Goal: Task Accomplishment & Management: Manage account settings

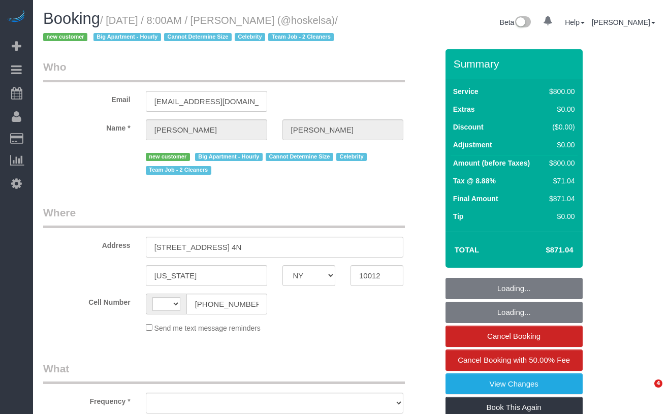
select select "NY"
select select "string:[GEOGRAPHIC_DATA]"
select select "object:779"
select select "300"
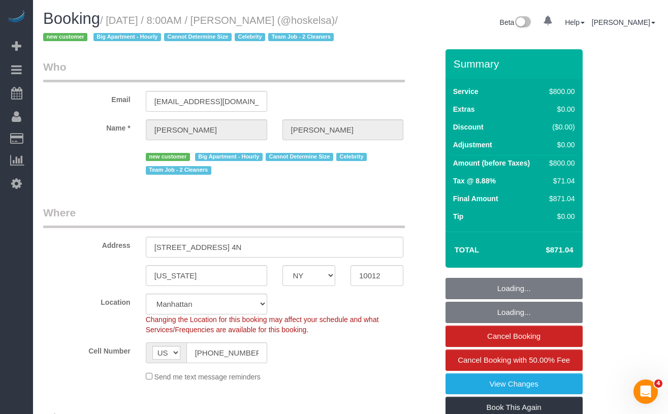
select select "object:1026"
select select "string:stripe-pm_1S57QH4VGloSiKo71V2iCoVP"
select select "spot1"
select select "number:89"
select select "number:72"
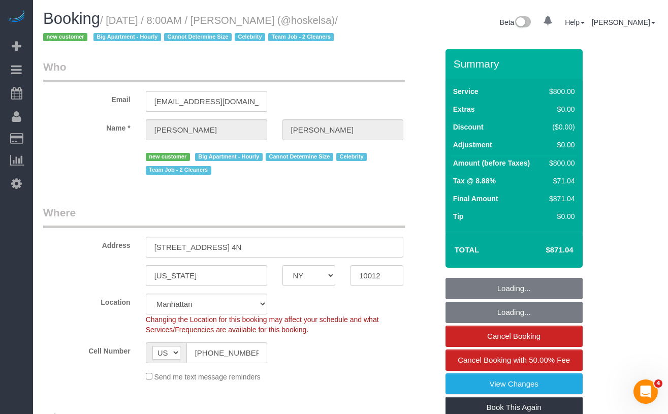
select select "number:15"
select select "number:5"
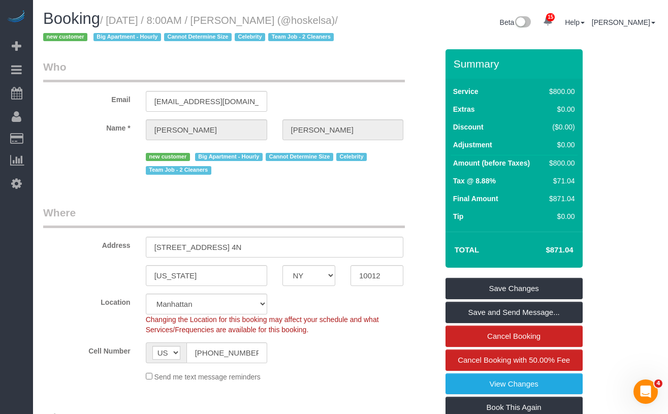
click at [97, 36] on small "/ September 10, 2025 / 8:00AM / Claire Pham (@hoskelsa) / new customer Big Apar…" at bounding box center [190, 29] width 295 height 28
drag, startPoint x: 134, startPoint y: 21, endPoint x: 319, endPoint y: 24, distance: 184.9
click at [319, 24] on h1 "Booking / September 10, 2025 / 8:00AM / Claire Pham (@hoskelsa) / new customer …" at bounding box center [193, 27] width 300 height 35
drag, startPoint x: 45, startPoint y: 10, endPoint x: 63, endPoint y: 17, distance: 19.0
click at [45, 10] on span "Booking" at bounding box center [71, 19] width 57 height 18
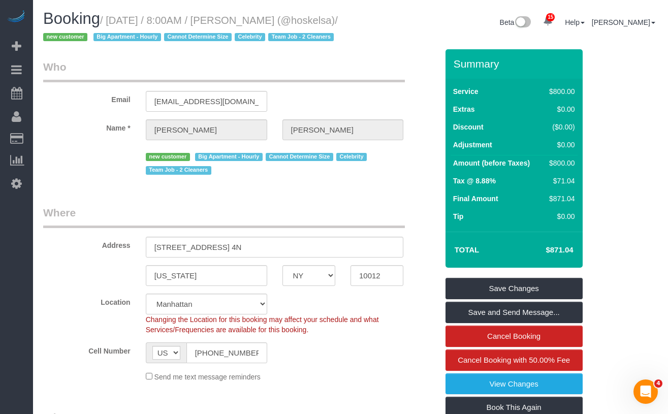
drag, startPoint x: 142, startPoint y: 24, endPoint x: 98, endPoint y: 40, distance: 46.3
click at [98, 40] on small "/ September 10, 2025 / 8:00AM / Claire Pham (@hoskelsa) / new customer Big Apar…" at bounding box center [190, 29] width 295 height 28
copy small "September 10, 2025 / 8:00AM / Claire Pham (@hoskelsa)"
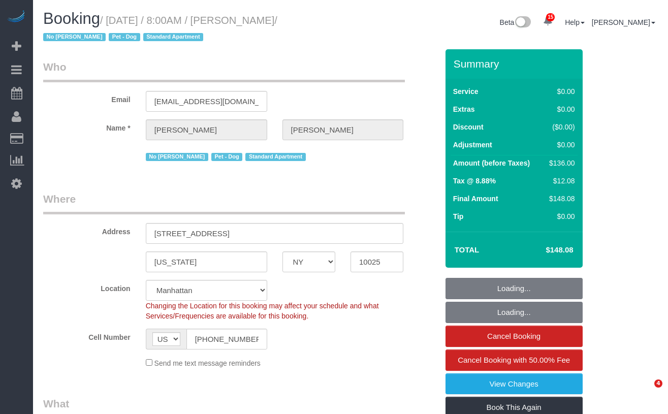
select select "NY"
select select "1"
select select "spot1"
select select "number:89"
select select "number:90"
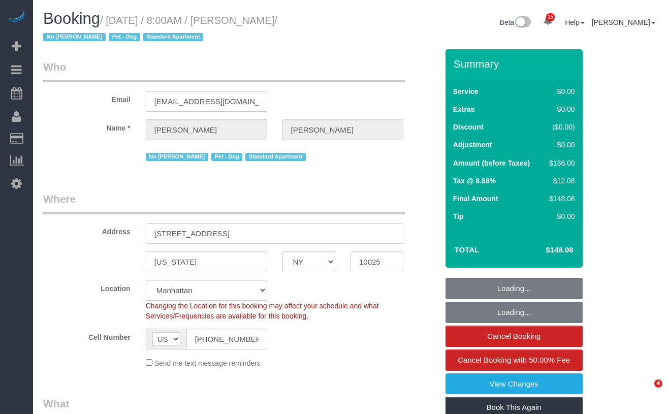
select select "number:13"
select select "number:5"
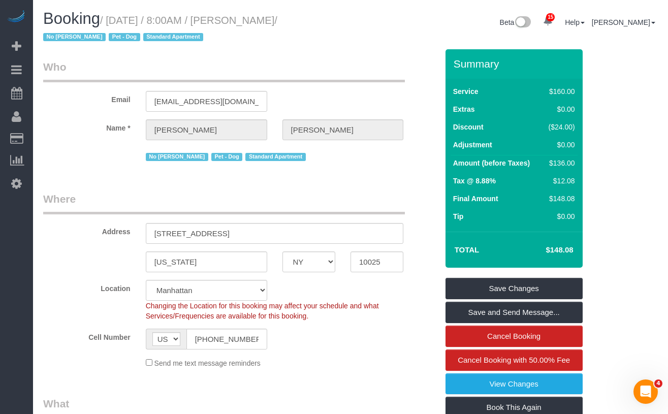
drag, startPoint x: 304, startPoint y: 20, endPoint x: 118, endPoint y: 29, distance: 185.6
click at [118, 29] on h1 "Booking / September 10, 2025 / 8:00AM / Andrew Goodman / No John Harris Pet - D…" at bounding box center [193, 27] width 300 height 35
click at [92, 35] on span "/ No John Harris Pet - Dog Standard Apartment" at bounding box center [160, 29] width 234 height 28
drag, startPoint x: 91, startPoint y: 38, endPoint x: 115, endPoint y: 18, distance: 31.4
click at [115, 18] on small "/ September 10, 2025 / 8:00AM / Andrew Goodman / No John Harris Pet - Dog Stand…" at bounding box center [160, 29] width 234 height 28
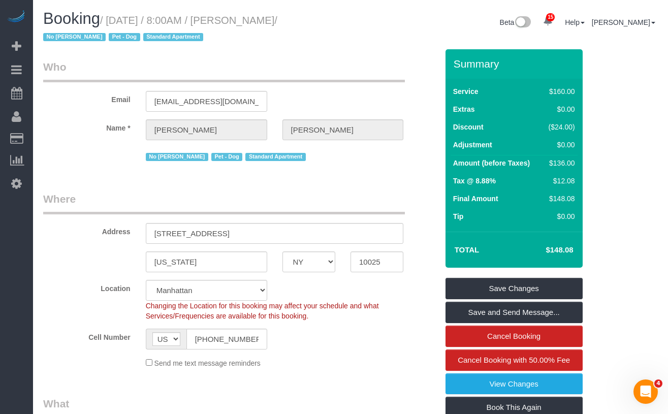
copy small "September 10, 2025 / 8:00AM / Andrew Goodman"
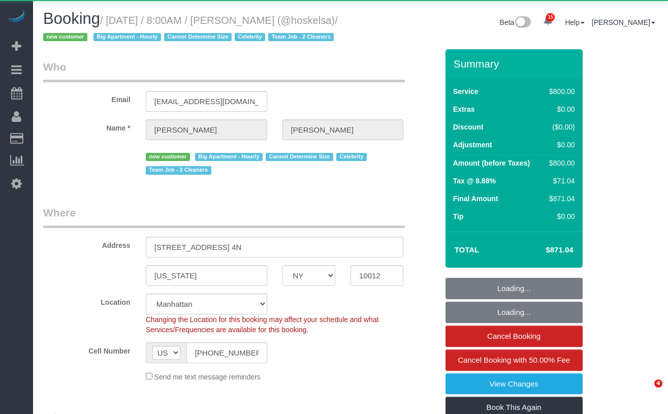
select select "NY"
select select "object:930"
select select "300"
select select "spot1"
select select "number:89"
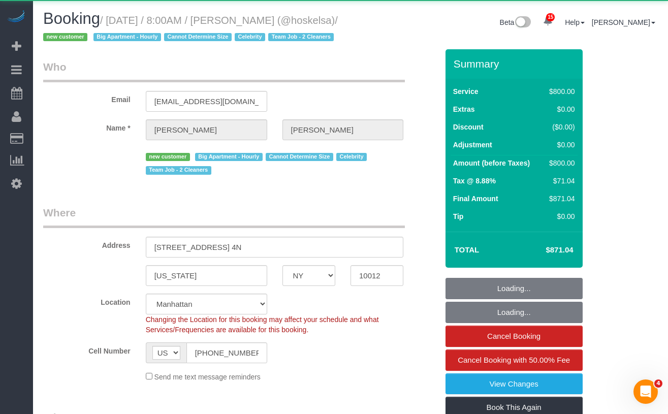
select select "number:72"
select select "number:15"
select select "number:5"
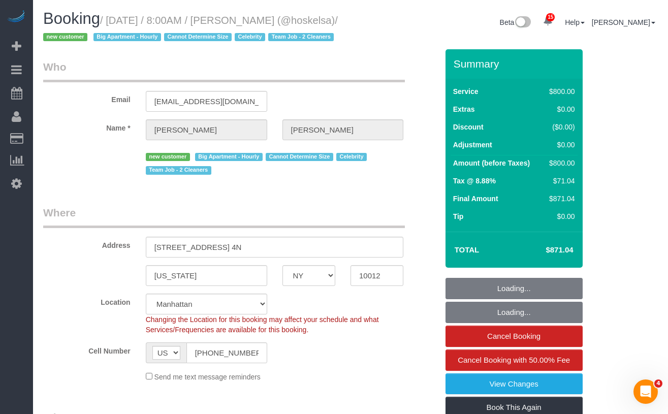
select select "string:stripe-pm_1S57QH4VGloSiKo71V2iCoVP"
click at [208, 112] on input "assistant@elsahosk.com" at bounding box center [206, 101] width 121 height 21
select select "NY"
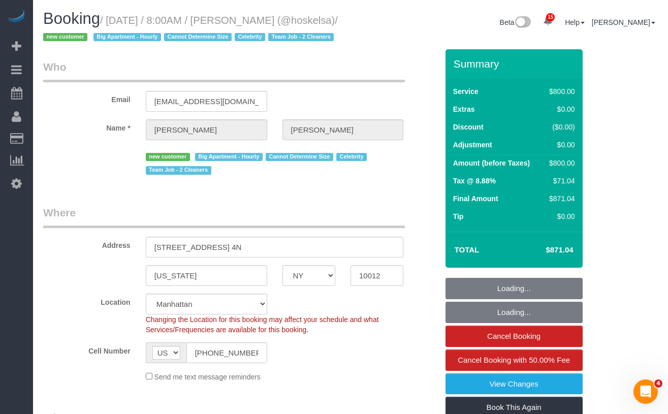
select select "object:1017"
select select "string:stripe-pm_1S57QH4VGloSiKo71V2iCoVP"
select select "300"
select select "number:89"
select select "number:72"
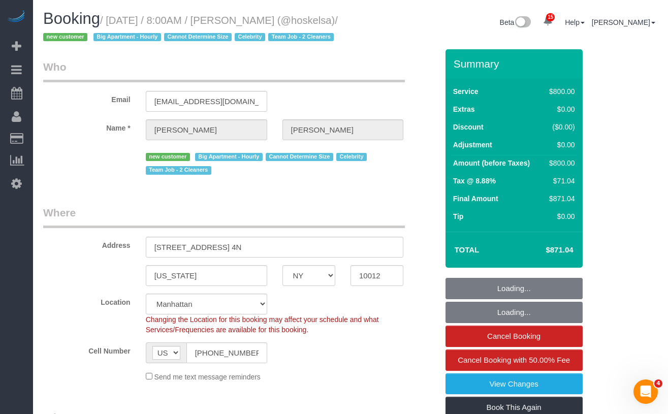
select select "number:15"
select select "number:5"
select select "object:1026"
select select "spot1"
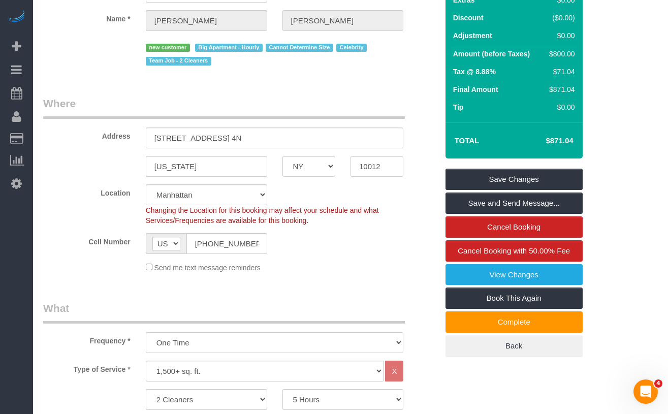
scroll to position [108, 0]
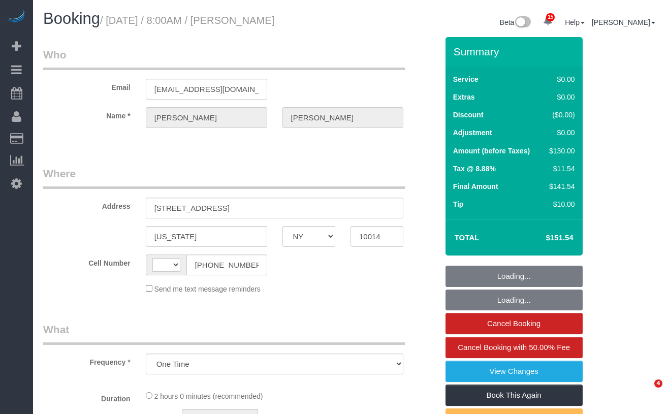
select select "NY"
select select "string:US"
select select "number:89"
select select "number:90"
select select "number:15"
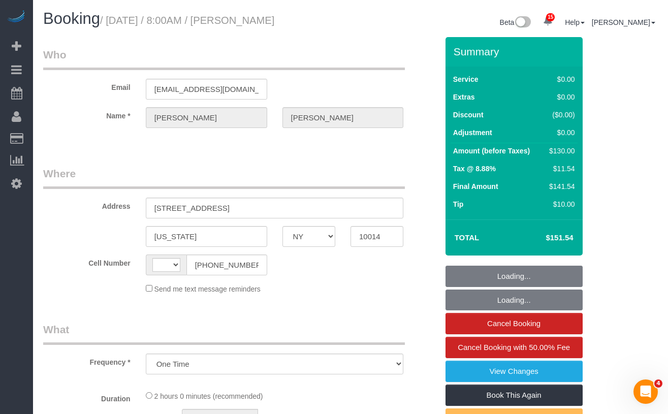
select select "number:5"
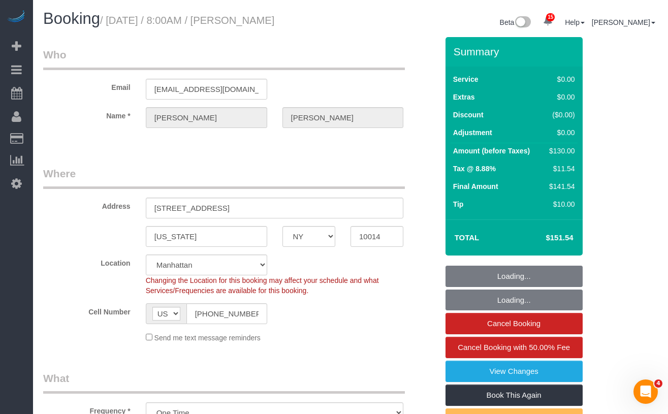
select select "object:1004"
select select "1"
select select "spot1"
select select "string:stripe-pm_1Pfjch4VGloSiKo7AJlqPFb3"
click at [115, 25] on div "Booking / September 10, 2025 / 8:00AM / Blake Goodman" at bounding box center [193, 21] width 315 height 22
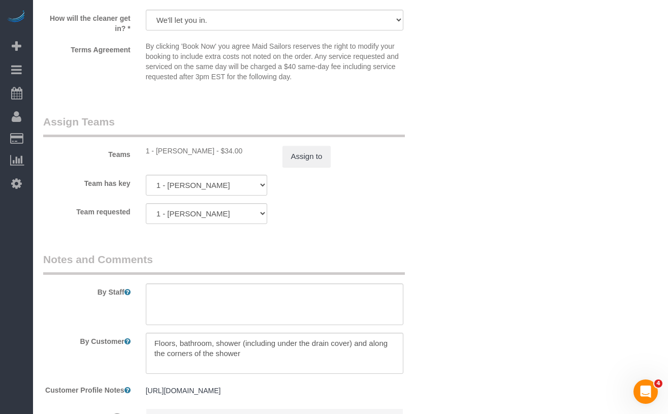
scroll to position [1290, 0]
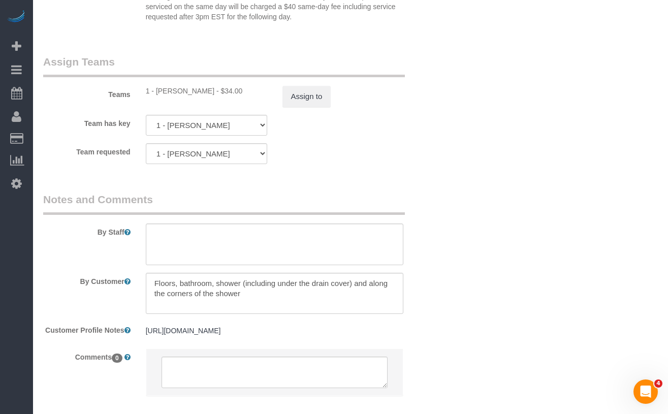
click at [164, 91] on div "1 - John Harris - $34.00" at bounding box center [206, 91] width 121 height 10
copy div "John"
copy div "John Harris"
drag, startPoint x: 191, startPoint y: 91, endPoint x: 157, endPoint y: 92, distance: 34.0
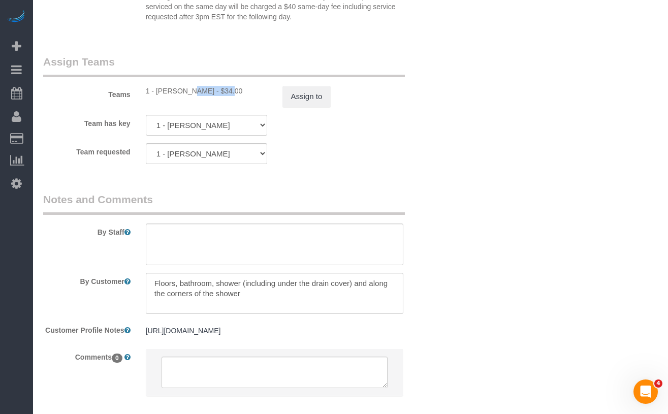
click at [157, 92] on div "1 - John Harris - $34.00" at bounding box center [206, 91] width 121 height 10
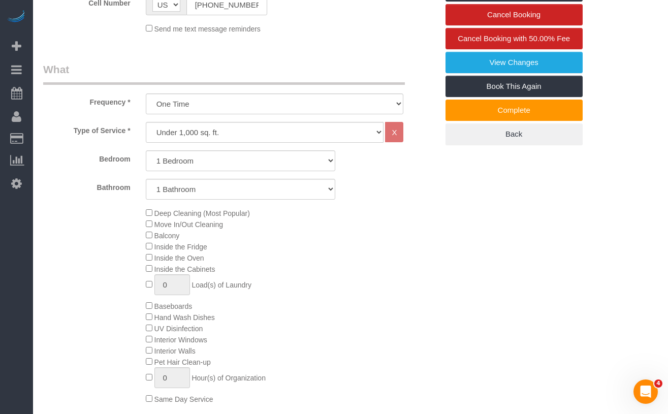
scroll to position [305, 0]
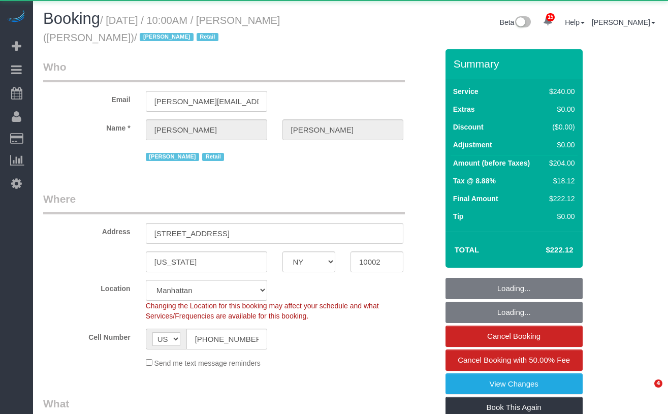
select select "NY"
select select "2"
select select "90"
select select "number:89"
select select "number:90"
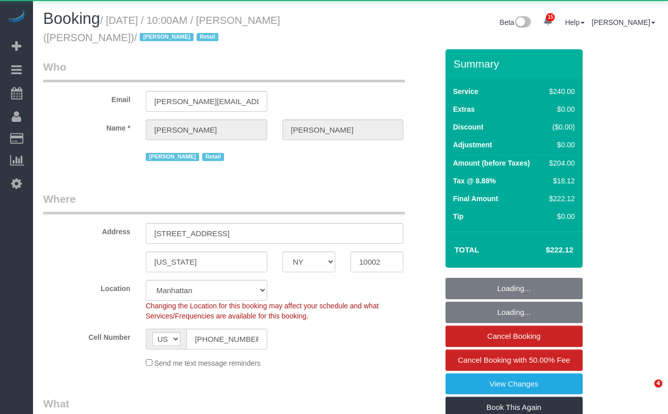
select select "number:15"
select select "number:7"
select select "object:1498"
select select "string:stripe-pm_1QIcSx4VGloSiKo7YBGSrmhK"
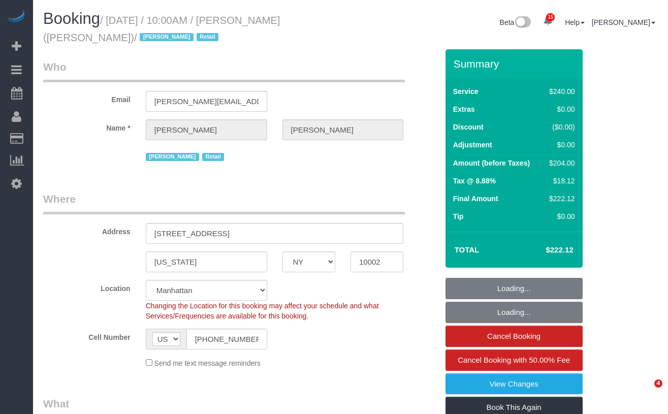
select select "spot1"
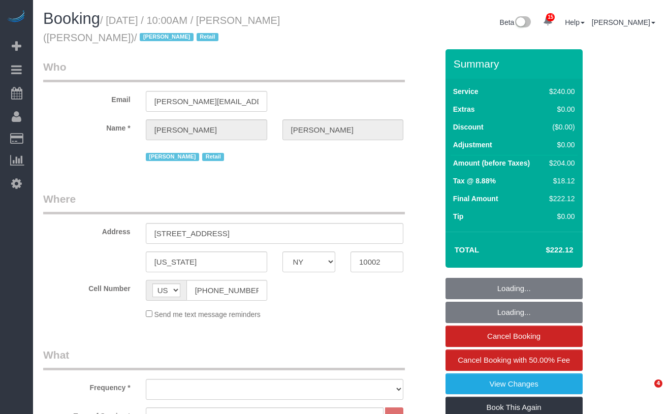
select select "NY"
select select "2"
select select "90"
select select "object:916"
select select "string:stripe-pm_1QIcSx4VGloSiKo7YBGSrmhK"
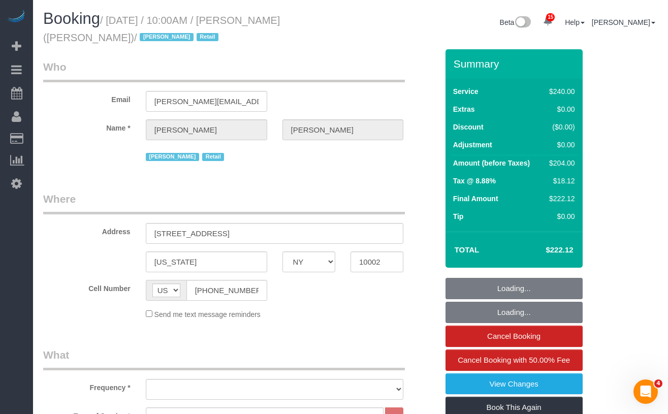
select select "number:89"
select select "number:90"
select select "number:15"
select select "number:7"
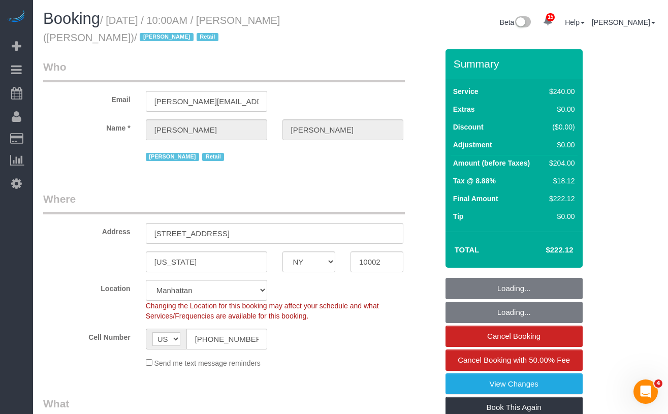
select select "object:1069"
select select "spot1"
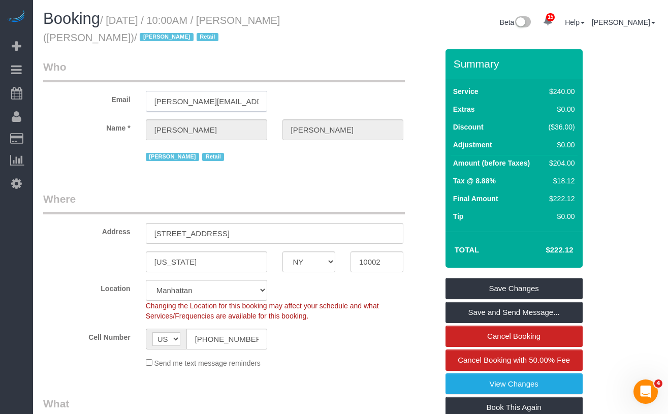
drag, startPoint x: 213, startPoint y: 102, endPoint x: 144, endPoint y: 102, distance: 69.1
click at [144, 102] on div "[PERSON_NAME][EMAIL_ADDRESS][PERSON_NAME][DOMAIN_NAME]" at bounding box center [206, 101] width 137 height 21
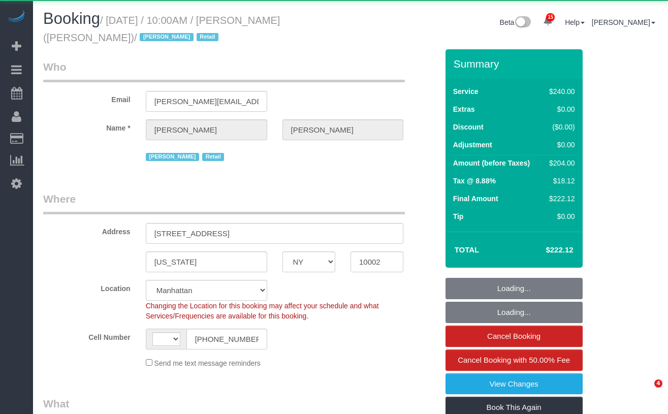
select select "NY"
select select "2"
select select "90"
select select "number:89"
select select "number:90"
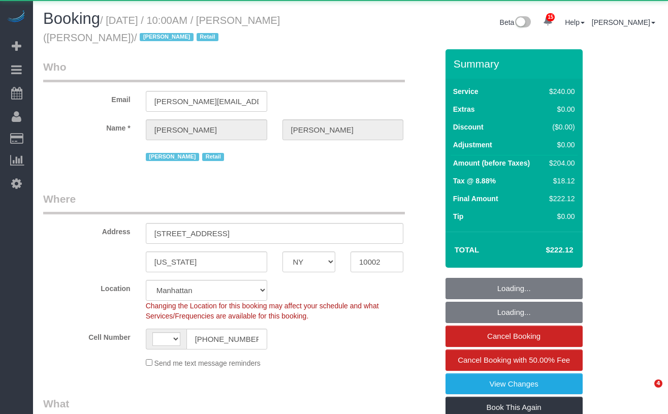
select select "number:15"
select select "number:7"
select select "object:1065"
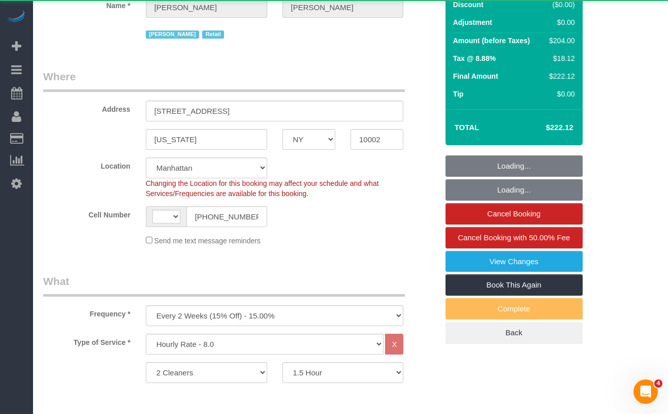
select select "string:US"
select select "string:stripe-pm_1QIcSx4VGloSiKo7YBGSrmhK"
select select "spot1"
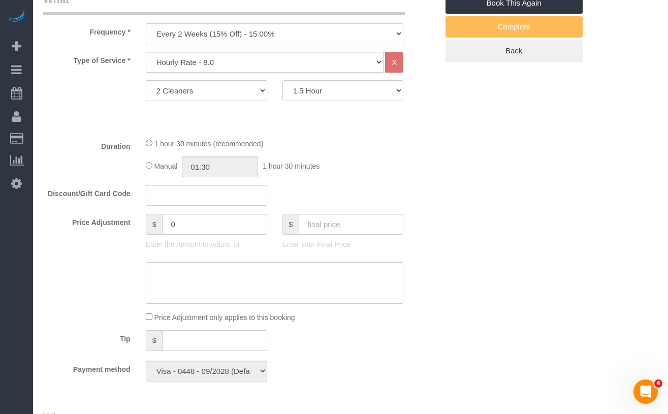
scroll to position [409, 0]
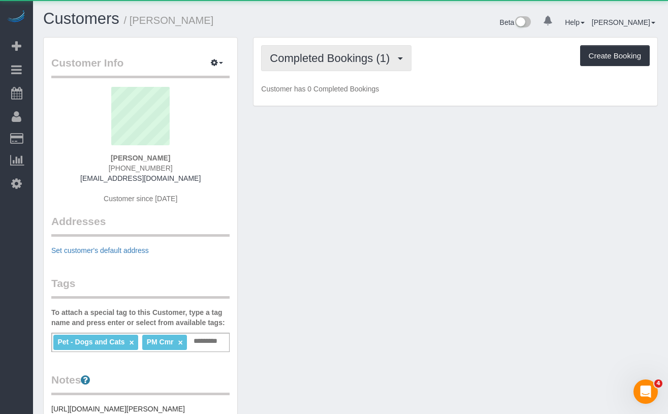
click at [367, 60] on span "Completed Bookings (1)" at bounding box center [332, 58] width 125 height 13
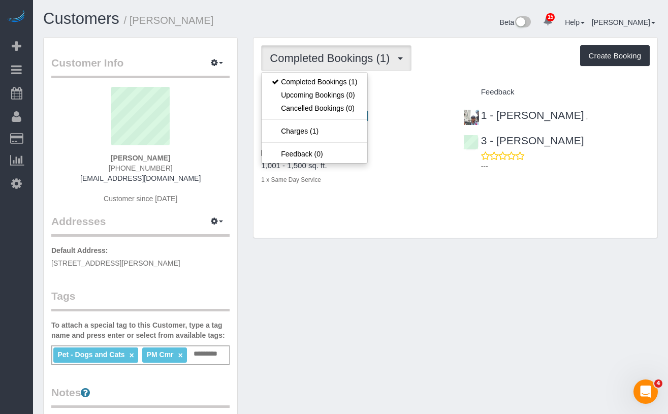
click at [352, 52] on span "Completed Bookings (1)" at bounding box center [332, 58] width 125 height 13
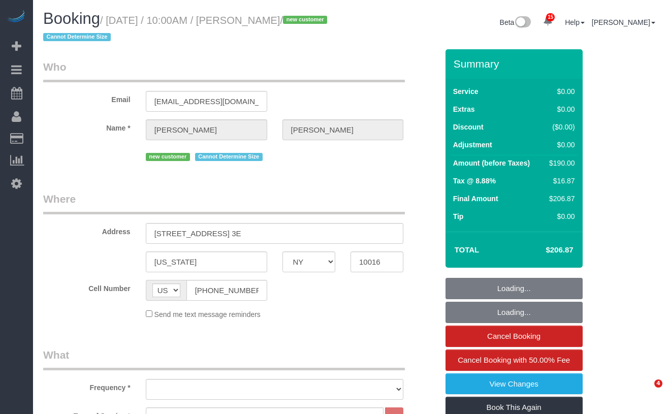
select select "NY"
select select "2"
select select "number:89"
select select "number:90"
select select "number:15"
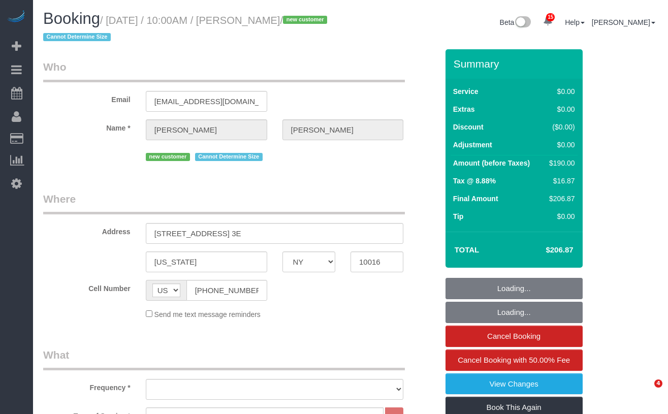
select select "number:5"
select select "string:stripe-pm_1S5BDD4VGloSiKo7mMWnhJ1Z"
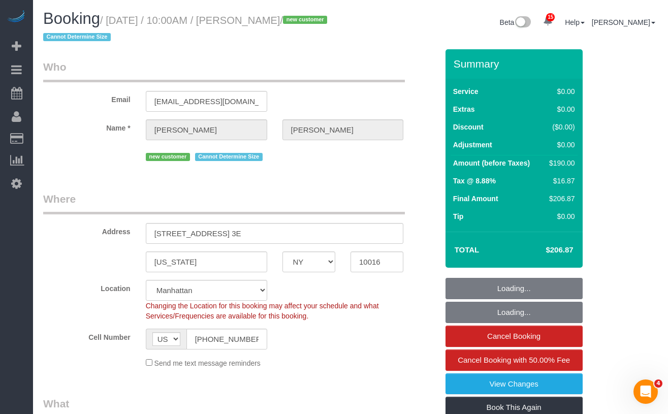
select select "object:1022"
select select "spot1"
select select "2"
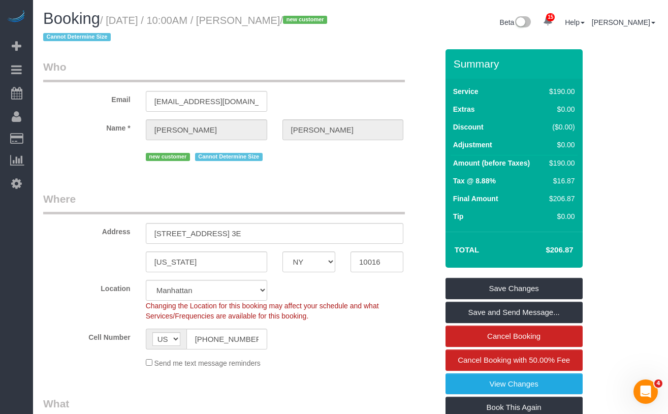
click at [89, 117] on sui-booking-customer "Email [EMAIL_ADDRESS][DOMAIN_NAME] Name * [PERSON_NAME] new customer Cannot Det…" at bounding box center [240, 111] width 395 height 104
drag, startPoint x: 311, startPoint y: 21, endPoint x: 114, endPoint y: 17, distance: 196.6
click at [114, 17] on small "/ [DATE] / 10:00AM / [PERSON_NAME] / new customer Cannot Determine Size" at bounding box center [186, 29] width 287 height 28
copy small "[DATE] / 10:00AM / [PERSON_NAME]"
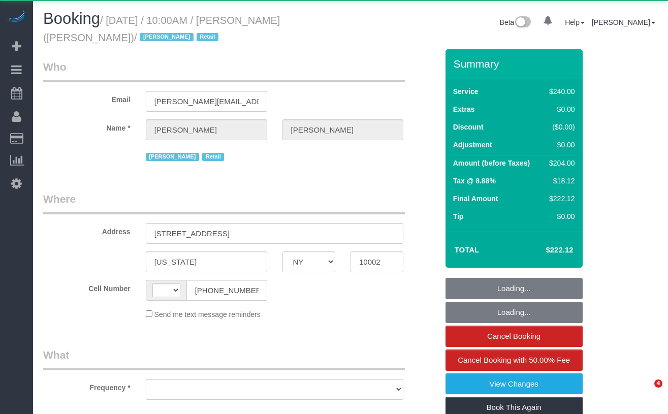
select select "NY"
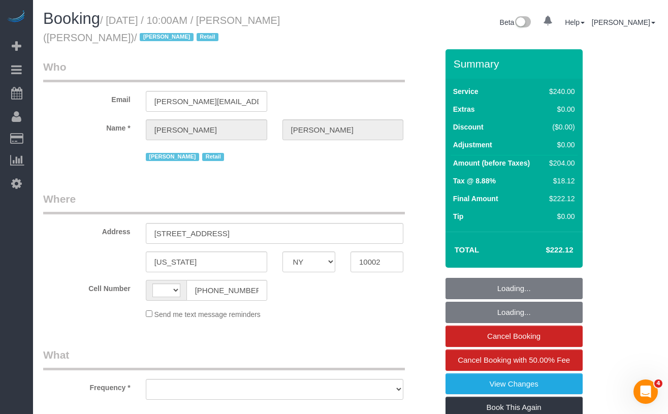
click at [82, 127] on label "Name *" at bounding box center [87, 126] width 103 height 14
select select "string:[GEOGRAPHIC_DATA]"
select select "object:520"
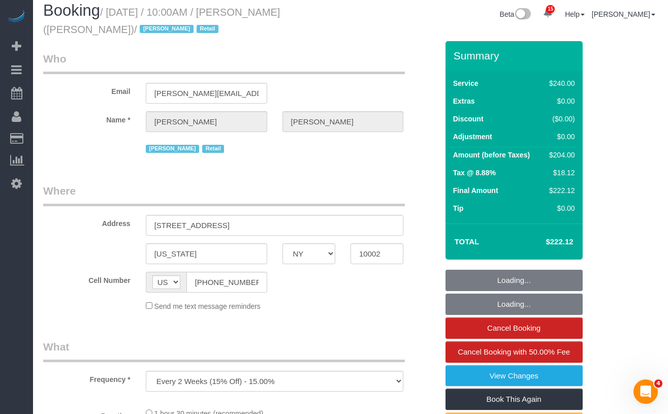
select select "string:stripe-pm_1QIcSx4VGloSiKo7YBGSrmhK"
select select "2"
select select "90"
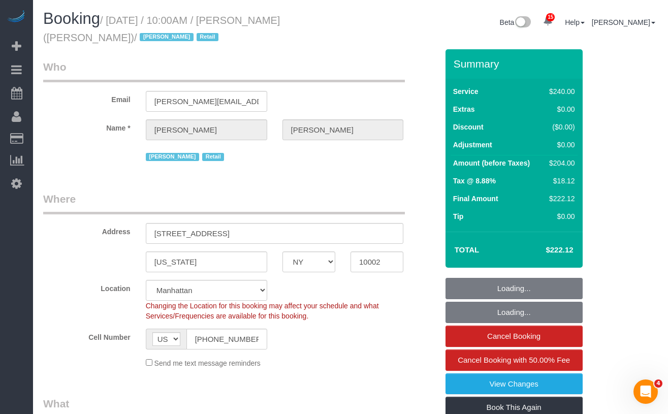
select select "object:1498"
select select "spot1"
select select "number:89"
select select "number:90"
select select "number:15"
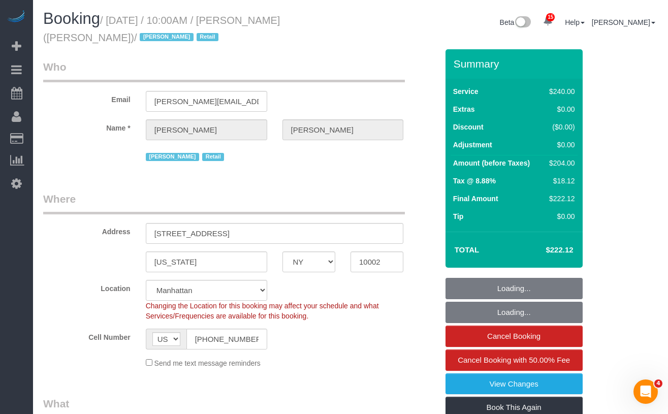
select select "number:7"
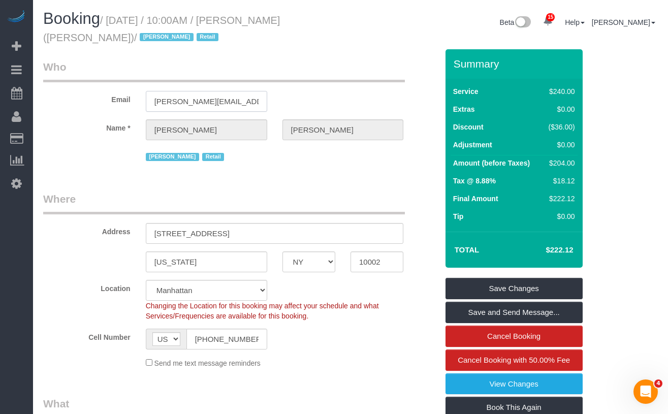
click at [200, 103] on input "brett@akila.la" at bounding box center [206, 101] width 121 height 21
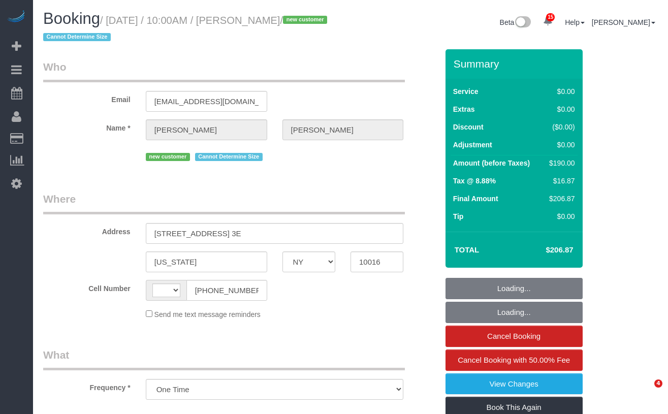
select select "NY"
select select "string:stripe-pm_1S5BDD4VGloSiKo7mMWnhJ1Z"
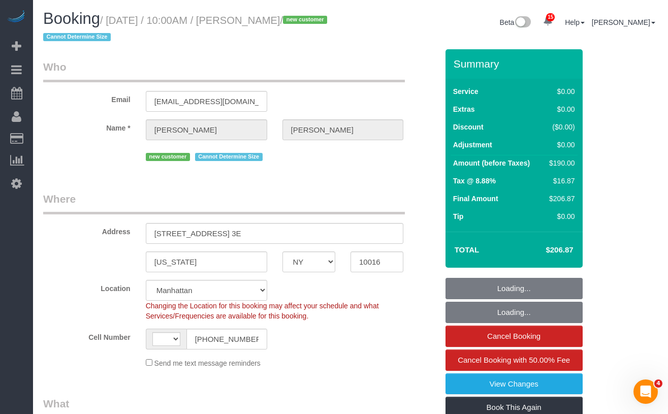
select select "object:522"
select select "string:[GEOGRAPHIC_DATA]"
select select "number:89"
select select "number:90"
select select "number:15"
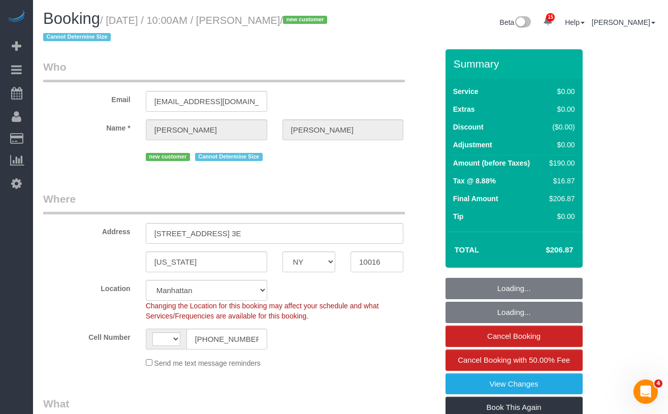
select select "number:5"
select select "2"
select select "spot1"
click at [247, 13] on h1 "Booking / September 10, 2025 / 10:00AM / Jerry Han / new customer Cannot Determ…" at bounding box center [193, 27] width 300 height 35
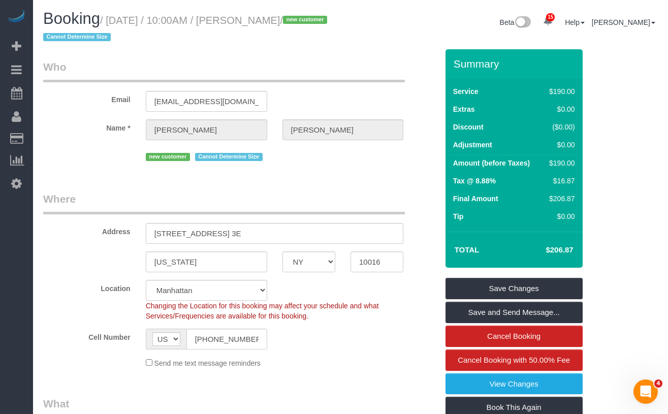
drag, startPoint x: 310, startPoint y: 21, endPoint x: 269, endPoint y: 25, distance: 40.8
click at [269, 25] on small "/ September 10, 2025 / 10:00AM / Jerry Han / new customer Cannot Determine Size" at bounding box center [186, 29] width 287 height 28
copy small "Jerry Han"
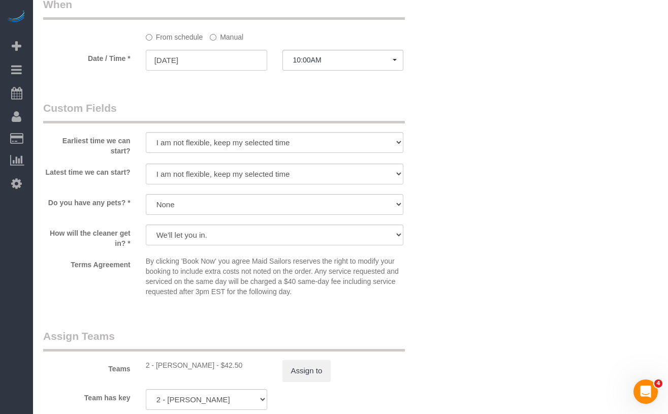
scroll to position [1039, 0]
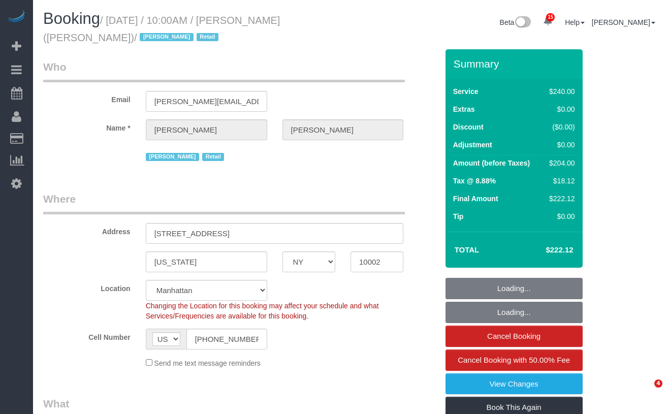
select select "NY"
select select "string:stripe-pm_1QIcSx4VGloSiKo7YBGSrmhK"
select select "object:777"
select select "number:89"
select select "number:90"
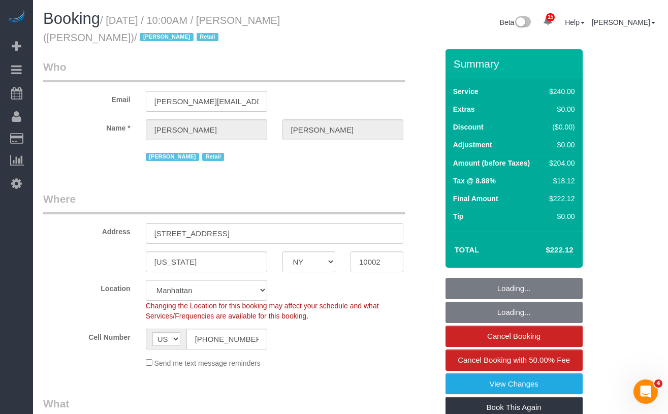
select select "number:15"
select select "number:7"
select select "2"
select select "90"
select select "spot1"
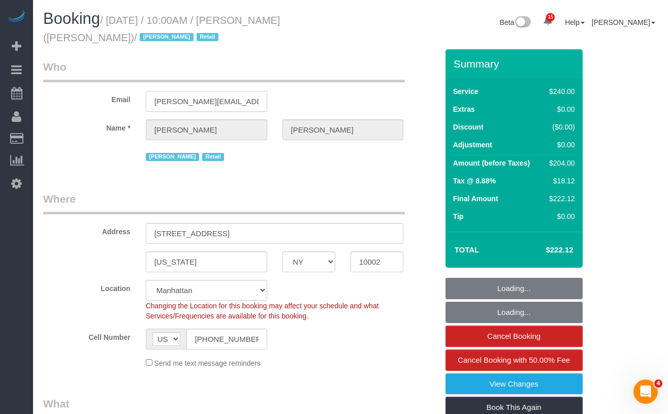
click at [211, 99] on input "[PERSON_NAME][EMAIL_ADDRESS][PERSON_NAME][DOMAIN_NAME]" at bounding box center [206, 101] width 121 height 21
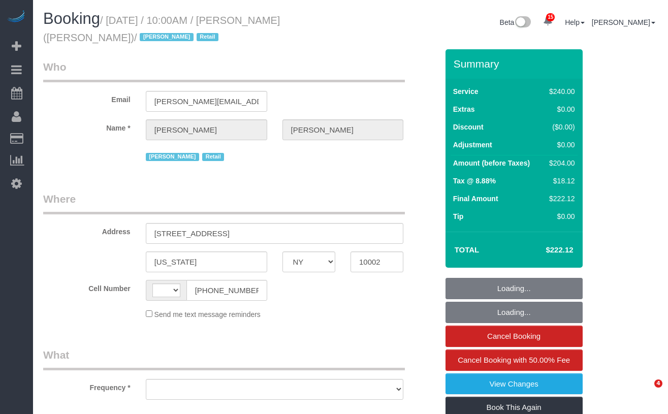
select select "NY"
select select "string:stripe-pm_1QIcSx4VGloSiKo7YBGSrmhK"
select select "string:[GEOGRAPHIC_DATA]"
select select "object:767"
select select "2"
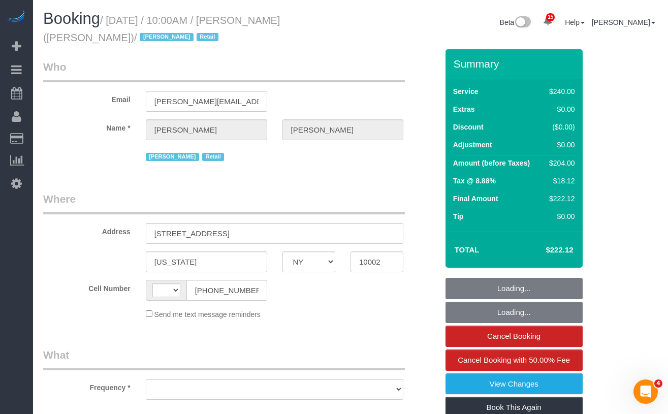
select select "90"
select select "number:89"
select select "number:90"
select select "number:15"
select select "number:7"
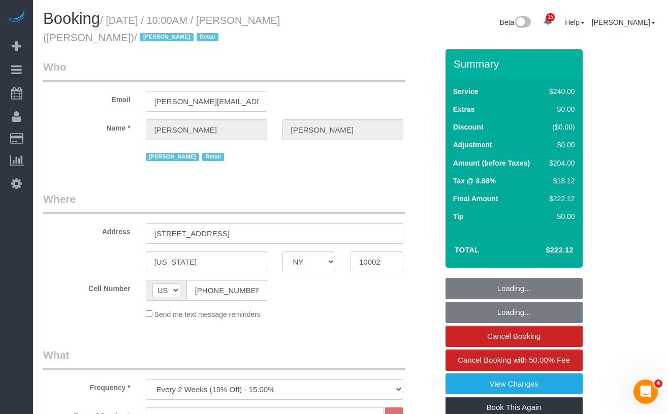
select select "spot1"
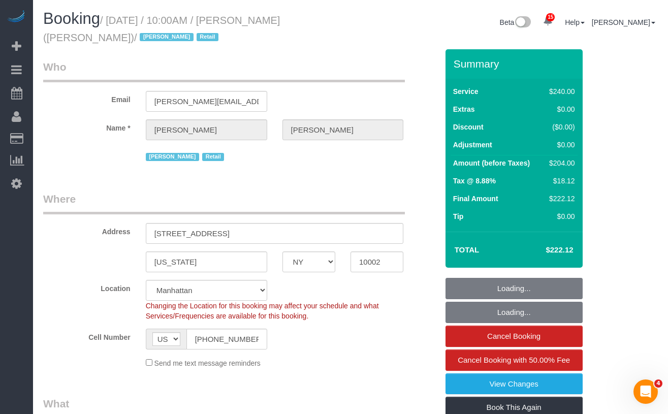
select select "object:1498"
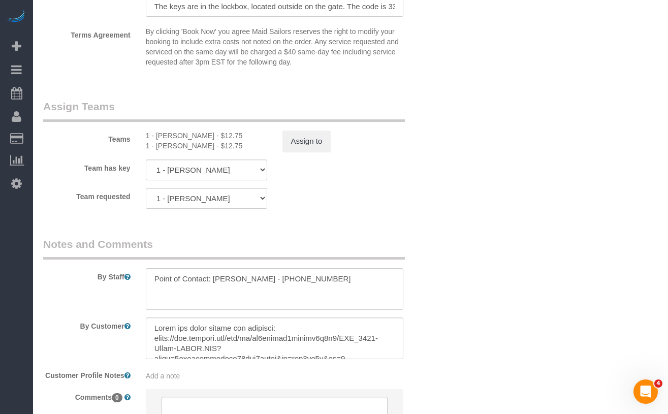
scroll to position [1111, 0]
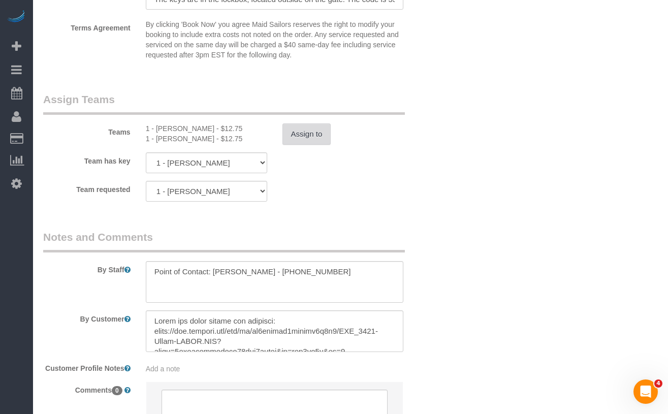
click at [298, 133] on button "Assign to" at bounding box center [306, 133] width 49 height 21
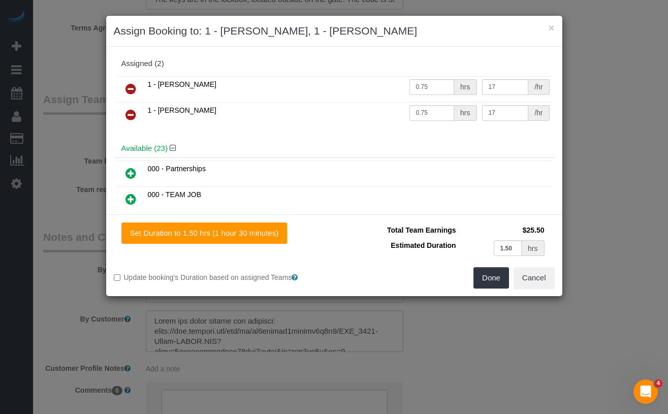
click at [131, 91] on icon at bounding box center [130, 89] width 11 height 12
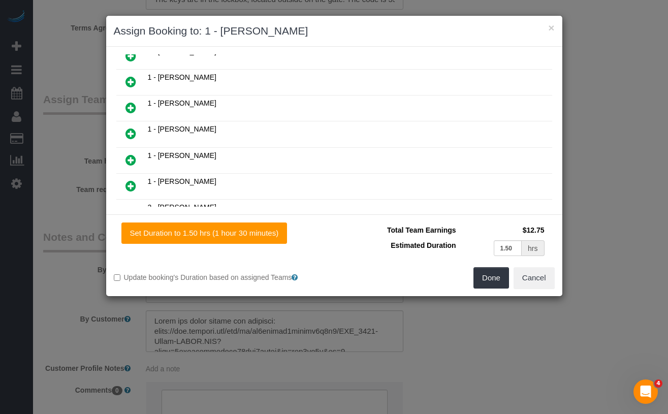
scroll to position [221, 0]
click at [131, 110] on icon at bounding box center [130, 108] width 11 height 12
click at [478, 276] on button "Done" at bounding box center [491, 277] width 36 height 21
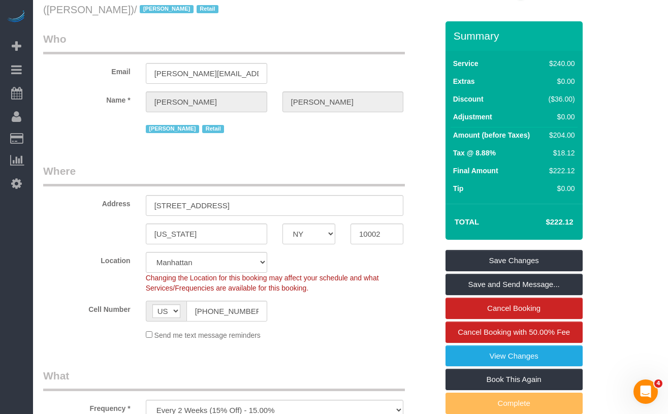
scroll to position [65, 0]
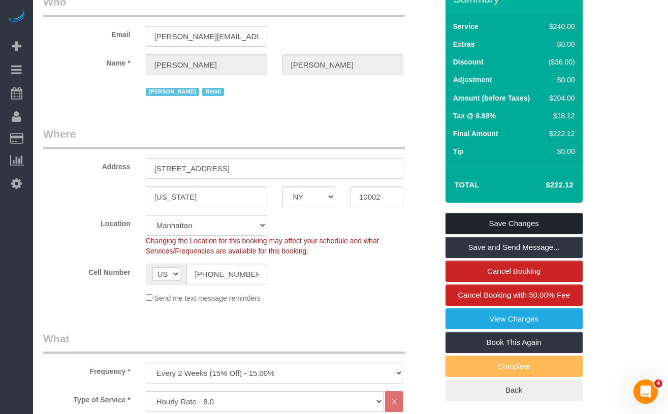
click at [458, 221] on link "Save Changes" at bounding box center [513, 223] width 137 height 21
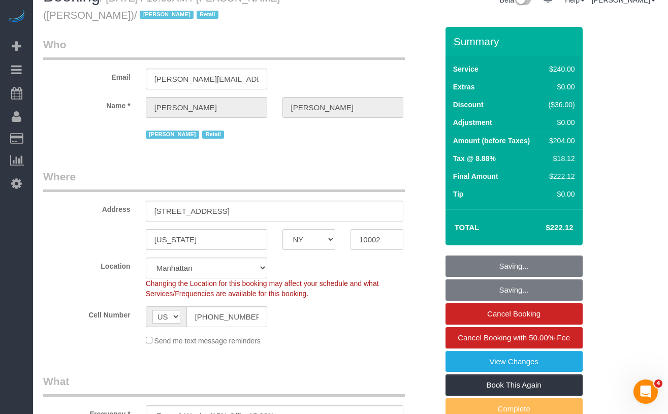
scroll to position [0, 0]
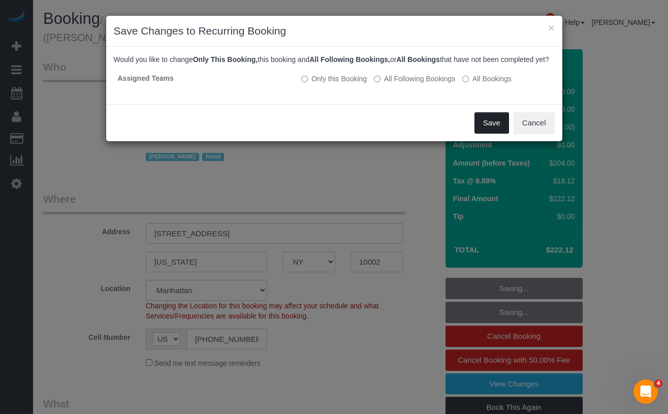
drag, startPoint x: 483, startPoint y: 132, endPoint x: 471, endPoint y: 131, distance: 12.2
click at [483, 132] on button "Save" at bounding box center [491, 122] width 35 height 21
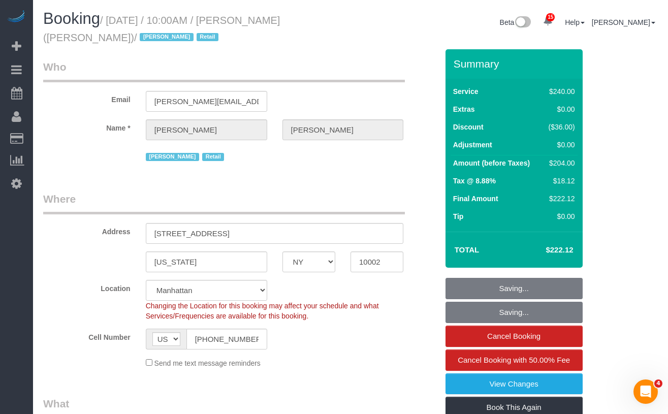
click at [280, 26] on small "/ September 10, 2025 / 10:00AM / Brett Taylor (AKILA NY) / Jacky Xu Retail" at bounding box center [161, 29] width 237 height 28
drag, startPoint x: 321, startPoint y: 24, endPoint x: 267, endPoint y: 23, distance: 54.9
click at [267, 23] on h1 "Booking / September 10, 2025 / 10:00AM / Brett Taylor (AKILA NY) / Jacky Xu Ret…" at bounding box center [193, 27] width 300 height 35
copy small "Brett Taylor"
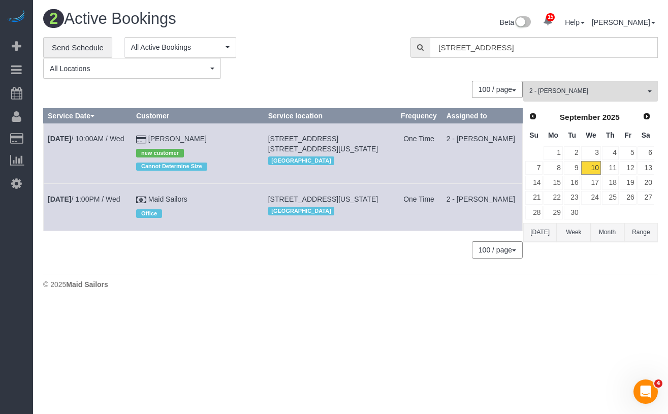
click at [231, 258] on div "100 / page 10 / page 20 / page 30 / page 40 / page 50 / page 100 / page" at bounding box center [282, 249] width 479 height 17
click at [600, 95] on span "2 - [PERSON_NAME]" at bounding box center [587, 91] width 116 height 9
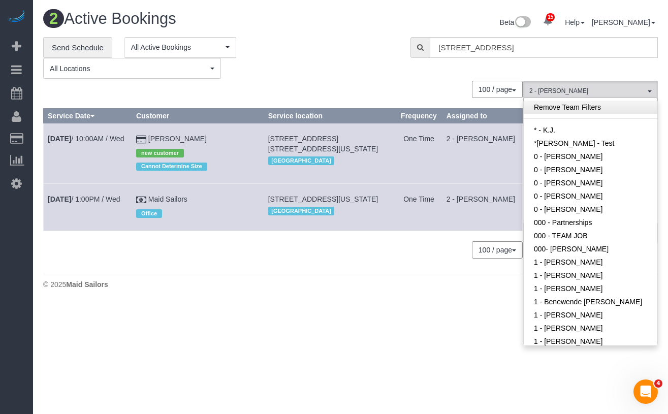
click at [577, 109] on link "Remove Team Filters" at bounding box center [591, 107] width 134 height 13
click at [350, 69] on div "**********" at bounding box center [219, 58] width 352 height 42
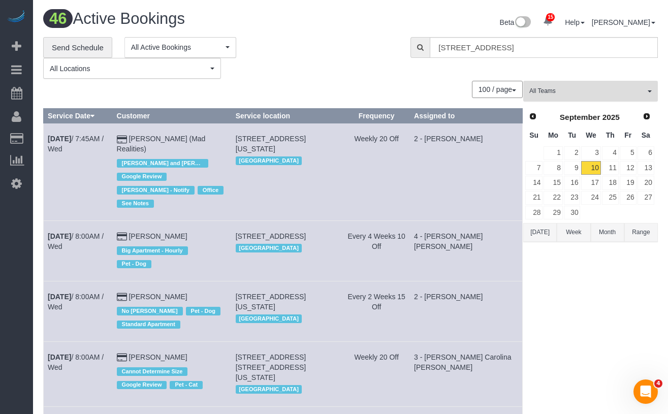
click at [584, 99] on button "All Teams" at bounding box center [590, 91] width 135 height 21
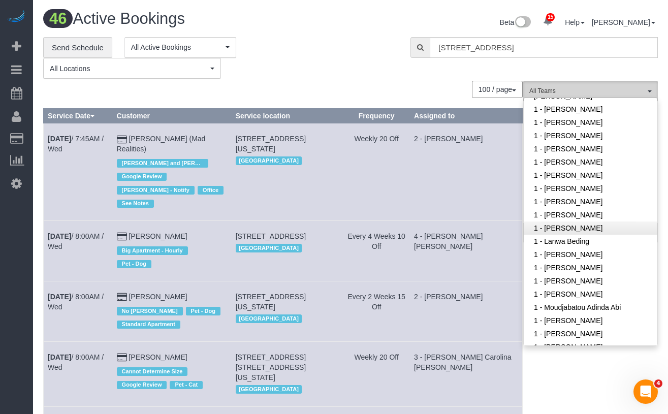
scroll to position [312, 0]
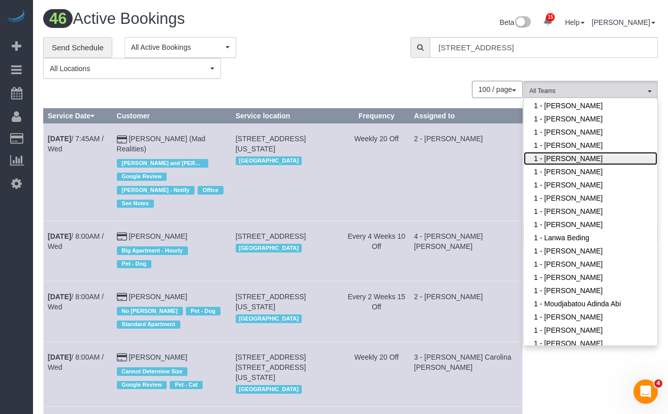
click at [557, 157] on link "1 - Ingrid Malasi" at bounding box center [591, 158] width 134 height 13
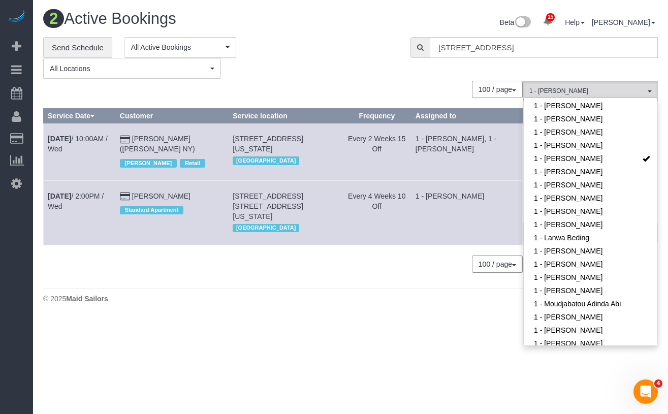
click at [308, 81] on div "100 / page 10 / page 20 / page 30 / page 40 / page 50 / page 100 / page" at bounding box center [282, 89] width 479 height 17
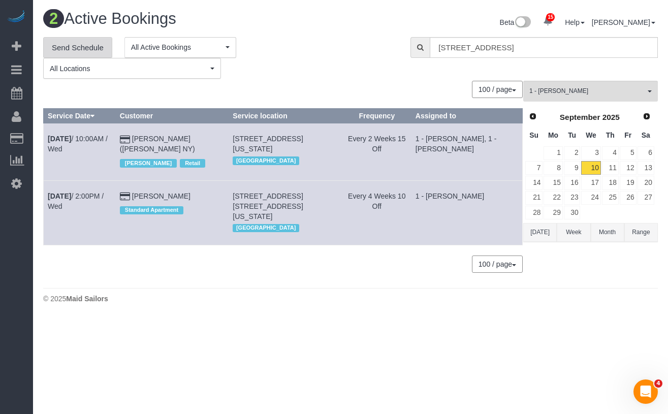
click at [86, 52] on link "Send Schedule" at bounding box center [77, 47] width 69 height 21
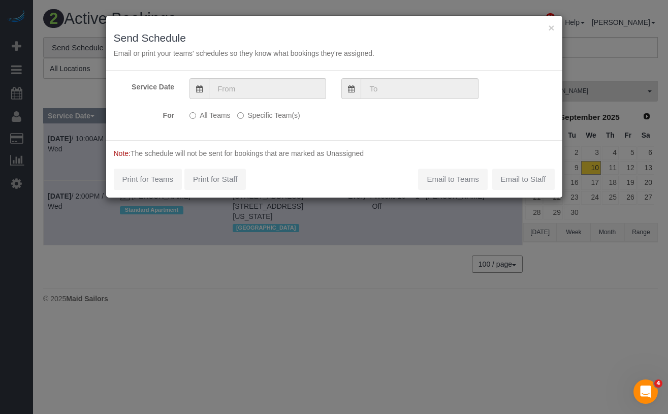
click at [245, 115] on label "Specific Team(s)" at bounding box center [268, 114] width 62 height 14
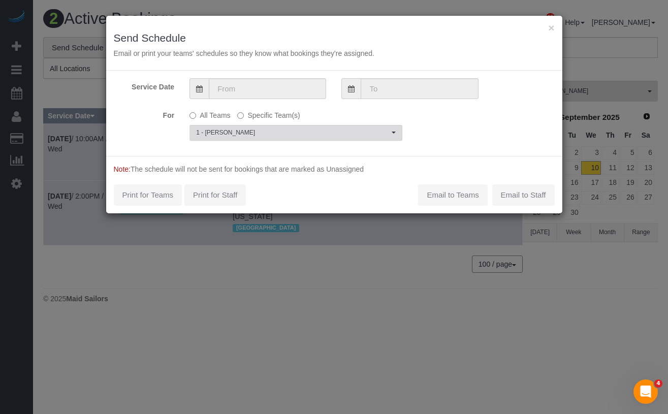
click at [253, 136] on span "1 - [PERSON_NAME]" at bounding box center [292, 132] width 193 height 9
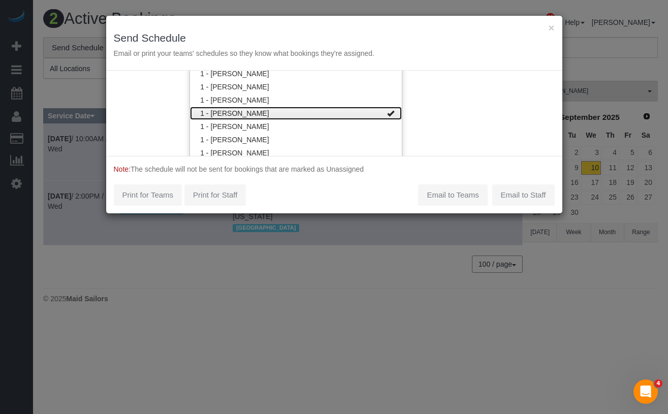
click at [244, 113] on link "1 - [PERSON_NAME]" at bounding box center [296, 113] width 212 height 13
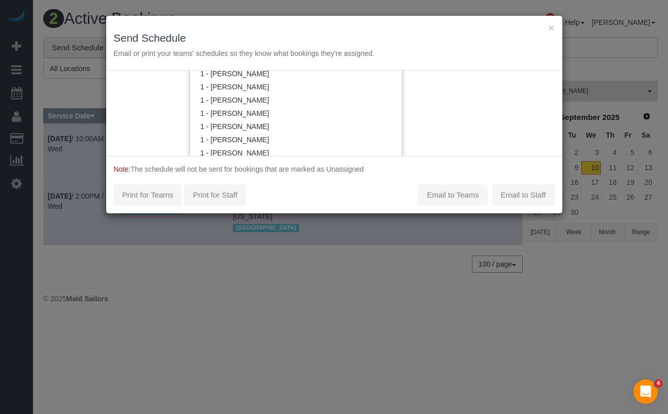
click at [138, 118] on div "Service Date For All Teams Specific Team(s) Choose Team(s) * - K.J. *Irene Flor…" at bounding box center [334, 113] width 456 height 85
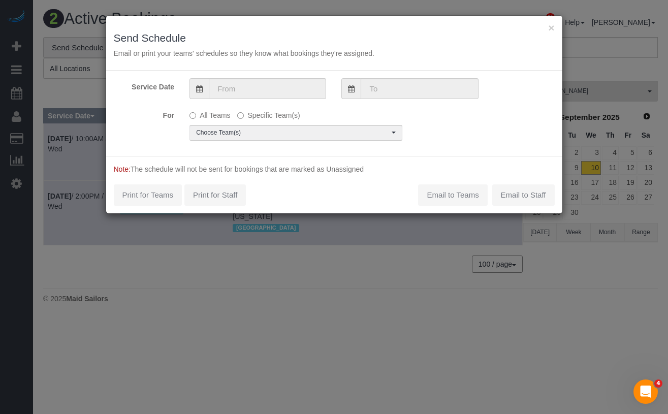
scroll to position [0, 0]
drag, startPoint x: 227, startPoint y: 91, endPoint x: 241, endPoint y: 100, distance: 16.9
click at [227, 91] on input "text" at bounding box center [267, 88] width 117 height 21
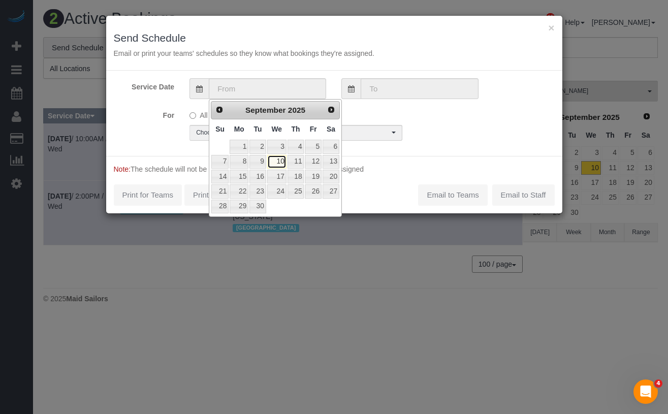
click at [273, 164] on link "10" at bounding box center [276, 162] width 19 height 14
type input "09/10/2025"
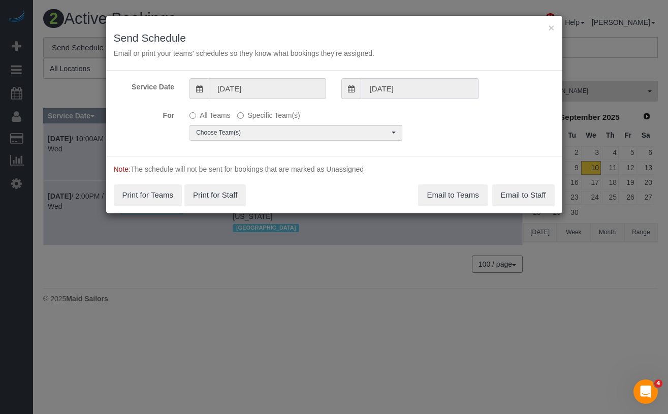
click at [410, 92] on input "09/10/2025" at bounding box center [419, 88] width 117 height 21
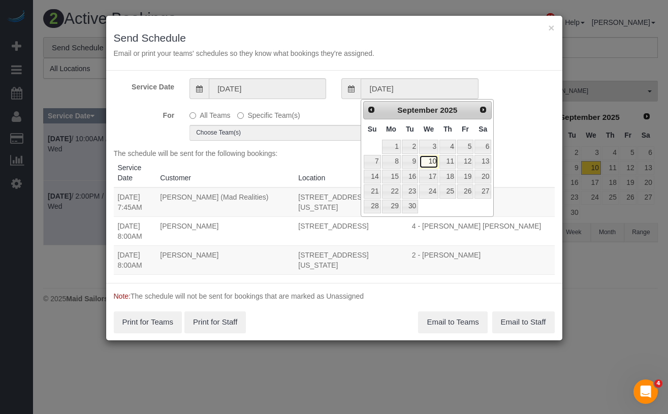
click at [429, 163] on link "10" at bounding box center [428, 162] width 19 height 14
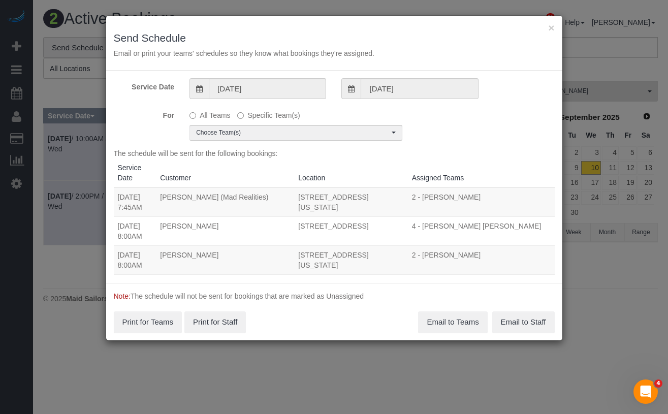
click at [139, 105] on div "Service Date 09/10/2025 09/10/2025 For All Teams Specific Team(s) Choose Team(s…" at bounding box center [334, 177] width 456 height 212
click at [219, 132] on span "Choose Team(s)" at bounding box center [292, 132] width 193 height 9
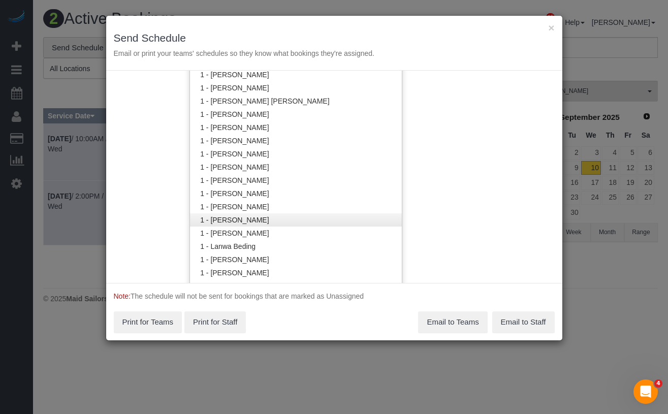
scroll to position [322, 0]
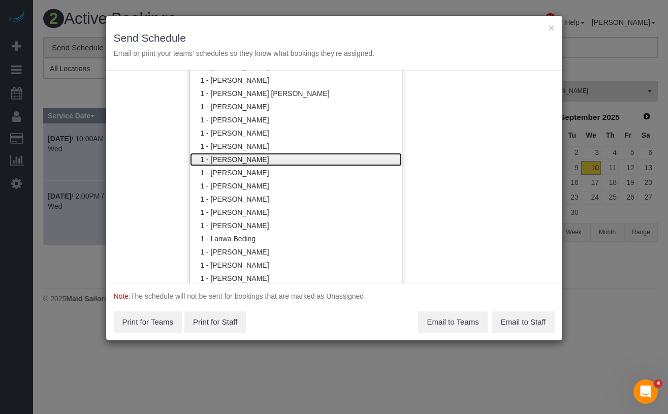
click at [229, 161] on link "1 - [PERSON_NAME]" at bounding box center [296, 159] width 212 height 13
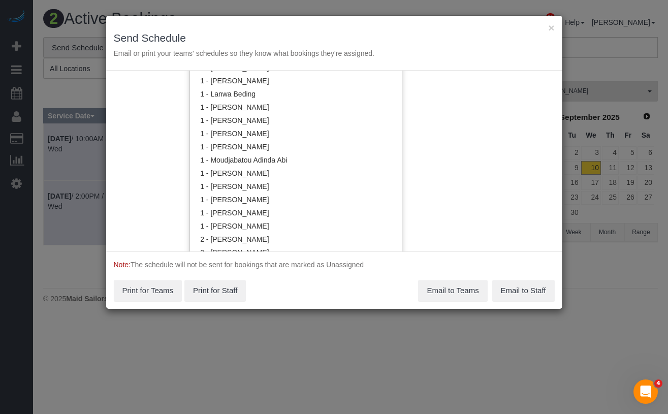
scroll to position [468, 0]
click at [156, 140] on div "Service Date 09/10/2025 09/10/2025 For All Teams Specific Team(s) 1 - Ingrid Ma…" at bounding box center [334, 161] width 456 height 181
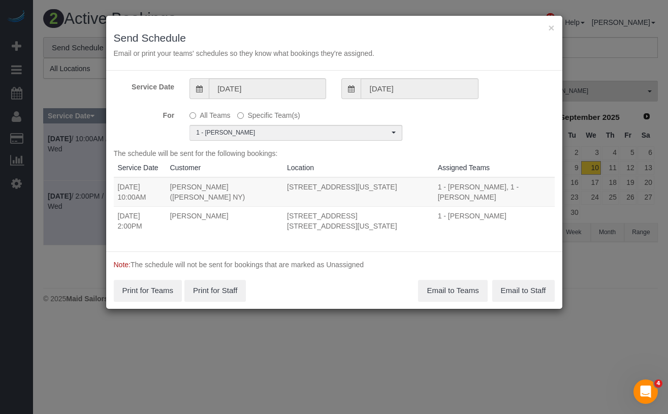
scroll to position [0, 0]
click at [438, 292] on button "Email to Teams" at bounding box center [452, 290] width 69 height 21
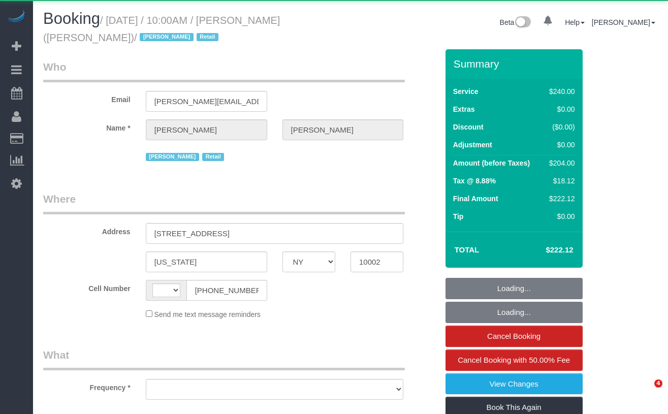
select select "NY"
select select "string:[GEOGRAPHIC_DATA]"
select select "object:522"
select select "2"
select select "90"
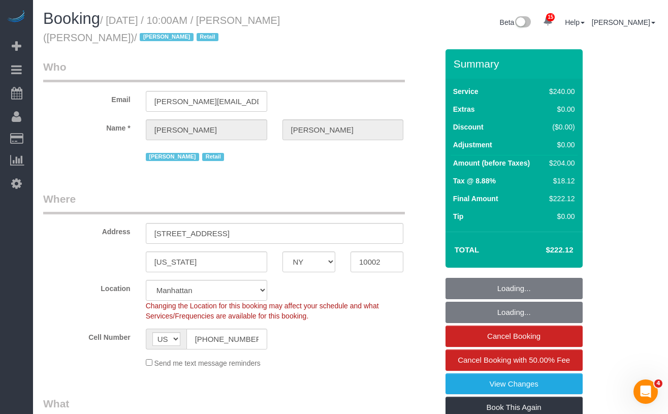
select select "object:920"
select select "string:stripe-pm_1QIcSx4VGloSiKo7YBGSrmhK"
select select "number:89"
select select "number:90"
select select "number:15"
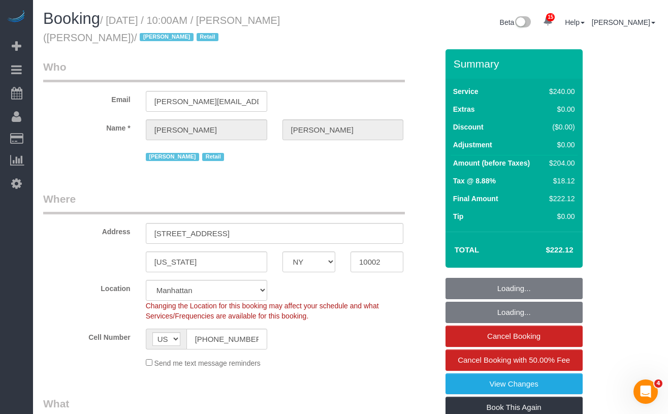
select select "number:7"
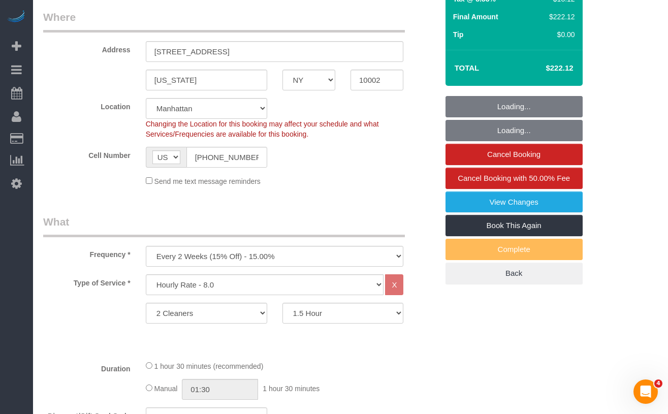
select select "spot1"
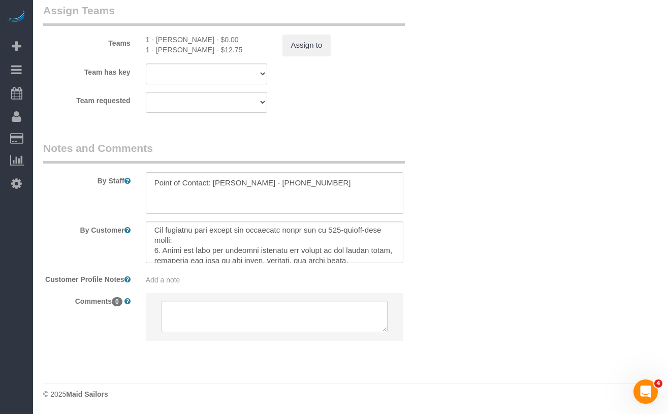
scroll to position [1171, 0]
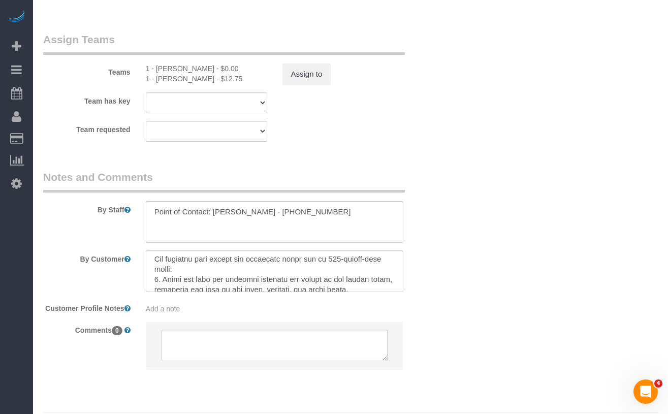
drag, startPoint x: 204, startPoint y: 81, endPoint x: 157, endPoint y: 80, distance: 46.2
click at [157, 80] on div "1 - Joselin Cecilio - $12.75" at bounding box center [206, 79] width 121 height 10
copy div "Joselin Cecilio"
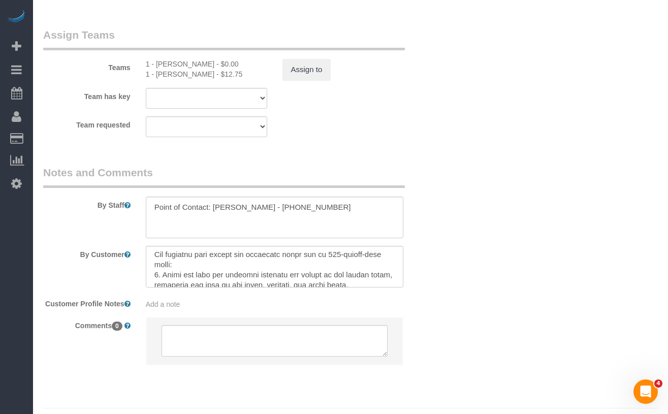
scroll to position [1176, 0]
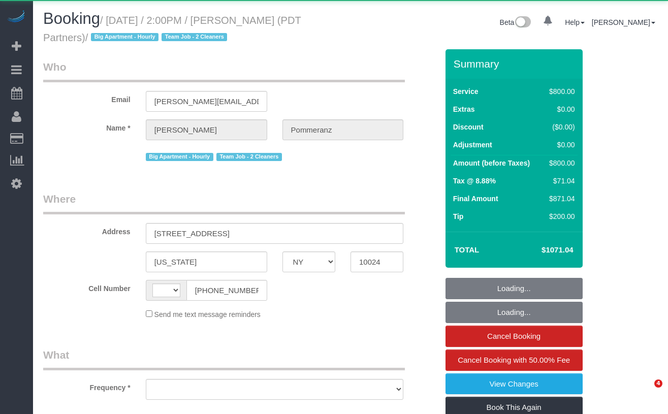
select select "NY"
select select "string:[GEOGRAPHIC_DATA]"
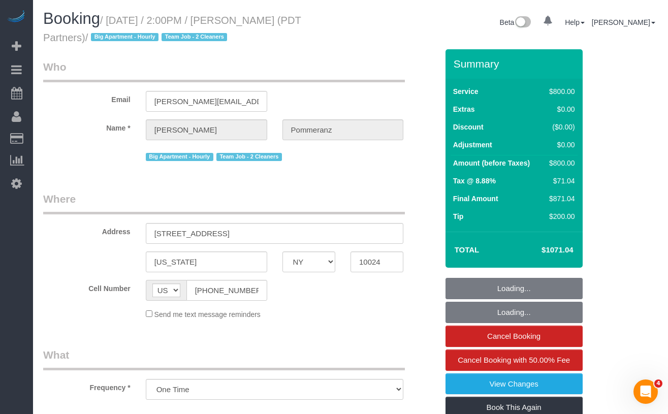
select select "object:1022"
select select "4"
select select "150"
select select "spot1"
select select "number:60"
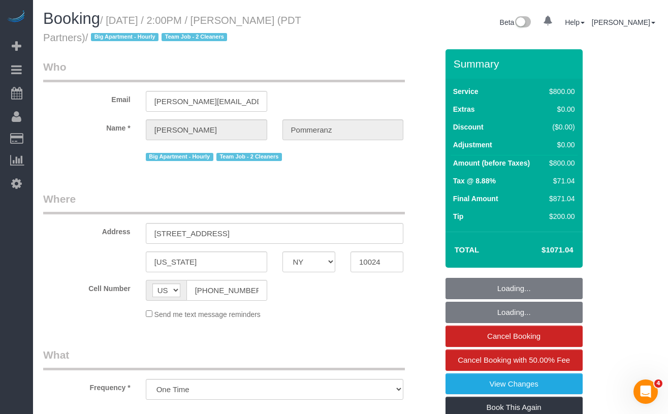
select select "number:76"
select select "number:15"
select select "number:5"
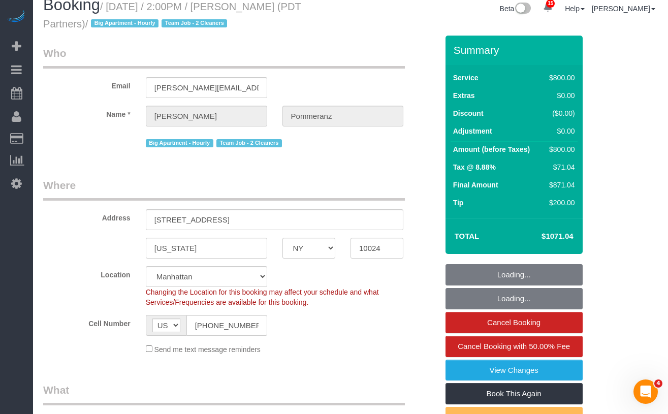
select select "string:stripe-pm_1Rdx544VGloSiKo7eMdguZrP"
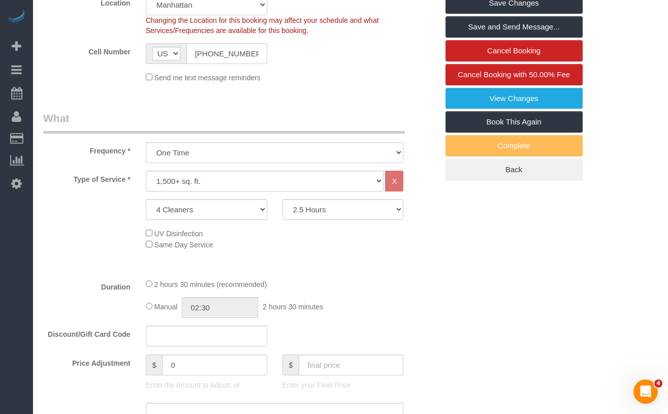
scroll to position [284, 0]
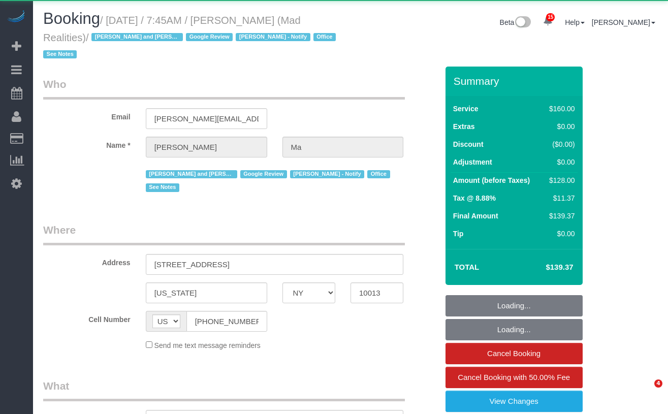
select select "NY"
select select "object:1006"
select select "number:89"
select select "number:90"
select select "number:15"
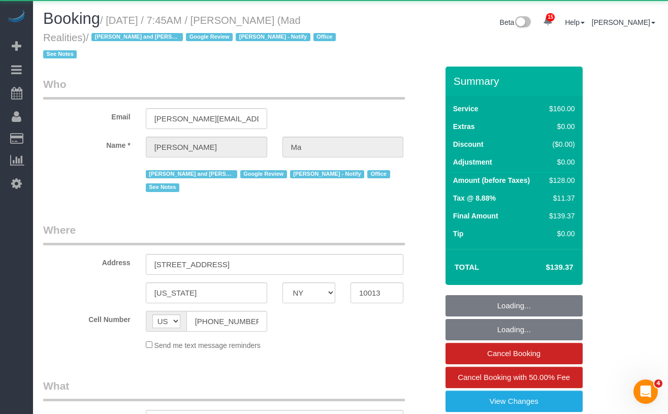
select select "number:7"
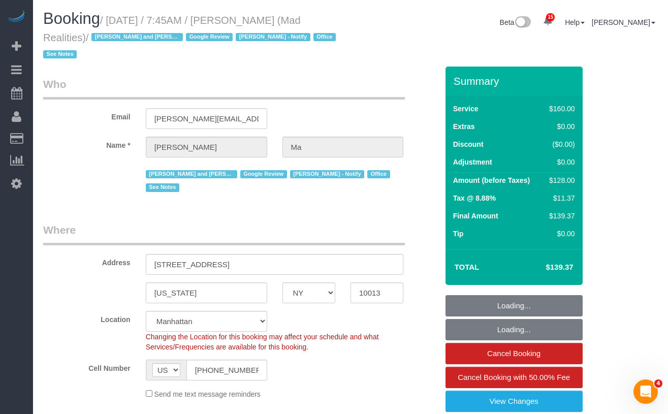
select select "object:1027"
select select "string:stripe-pm_1PsB1j4VGloSiKo7cb06islp"
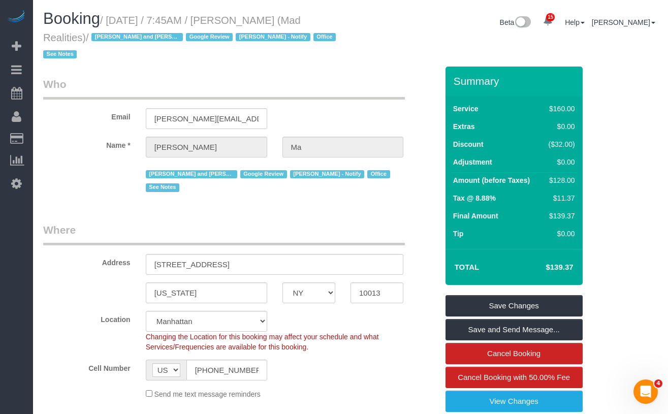
drag, startPoint x: 116, startPoint y: 21, endPoint x: 86, endPoint y: 41, distance: 36.2
click at [86, 41] on small "/ [DATE] / 7:45AM / [PERSON_NAME] (Mad Realities) / [PERSON_NAME] and Amidatou …" at bounding box center [191, 38] width 296 height 46
copy small "[DATE] / 7:45AM / [PERSON_NAME] (Mad Realities)"
click at [197, 121] on input "[PERSON_NAME][EMAIL_ADDRESS][DOMAIN_NAME]" at bounding box center [206, 118] width 121 height 21
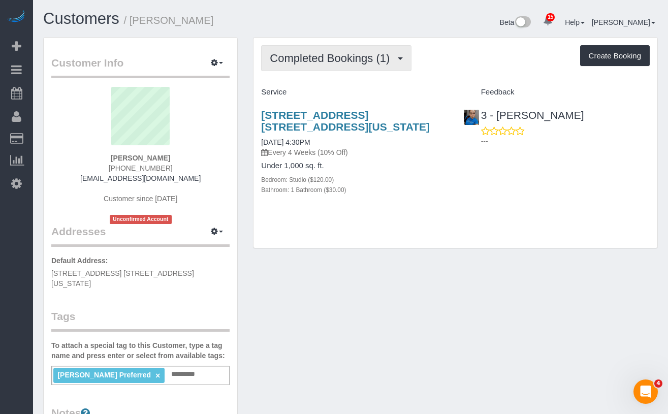
click at [343, 61] on span "Completed Bookings (1)" at bounding box center [332, 58] width 125 height 13
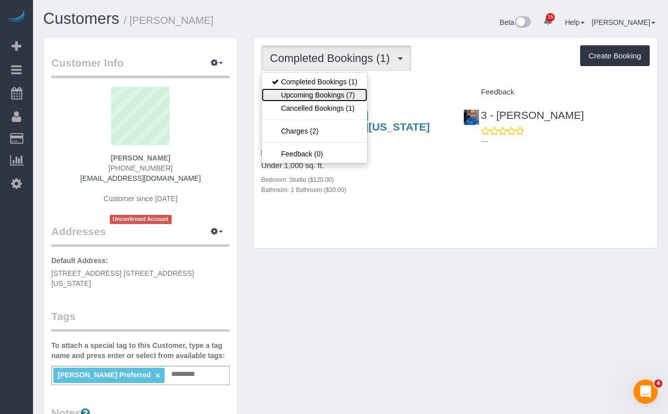
click at [335, 91] on link "Upcoming Bookings (7)" at bounding box center [315, 94] width 106 height 13
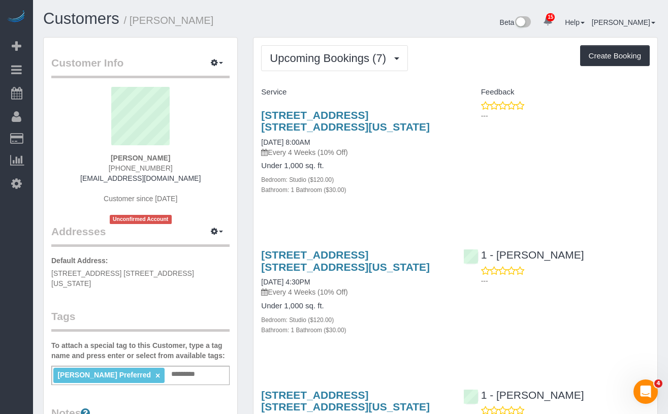
click at [403, 162] on h4 "Under 1,000 sq. ft." at bounding box center [354, 165] width 186 height 9
drag, startPoint x: 348, startPoint y: 130, endPoint x: 345, endPoint y: 153, distance: 23.1
click at [265, 120] on h3 "[STREET_ADDRESS] [STREET_ADDRESS][US_STATE]" at bounding box center [354, 120] width 186 height 23
drag, startPoint x: 346, startPoint y: 153, endPoint x: 322, endPoint y: 146, distance: 24.9
click at [346, 153] on p "Every 4 Weeks (10% Off)" at bounding box center [354, 152] width 186 height 10
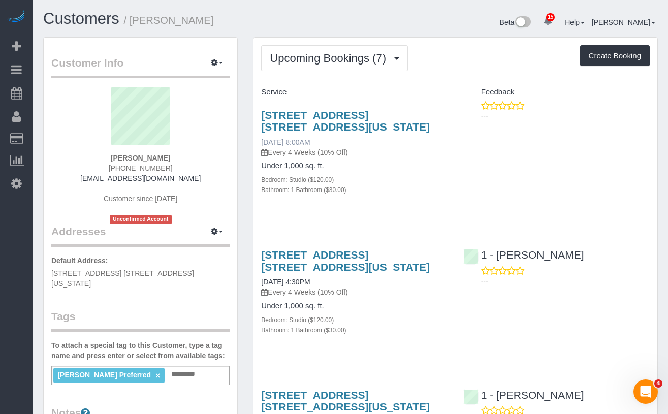
drag, startPoint x: 327, startPoint y: 142, endPoint x: 261, endPoint y: 140, distance: 66.5
click at [261, 140] on div "[STREET_ADDRESS] [STREET_ADDRESS][US_STATE] [DATE] 8:00AM Every 4 Weeks (10% Of…" at bounding box center [354, 133] width 186 height 48
copy link "[DATE] 8:00AM"
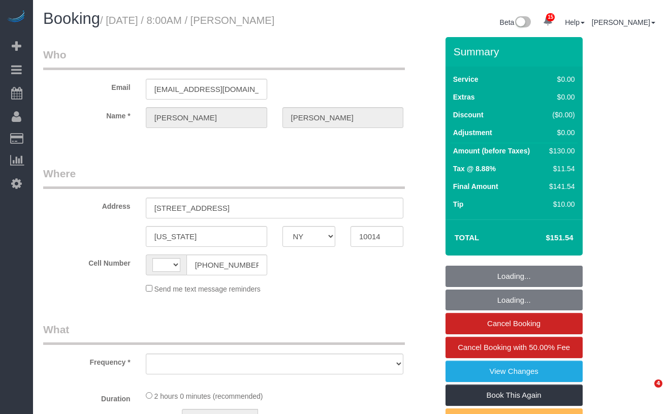
select select "NY"
select select "string:[GEOGRAPHIC_DATA]"
select select "object:855"
select select "1"
select select "number:89"
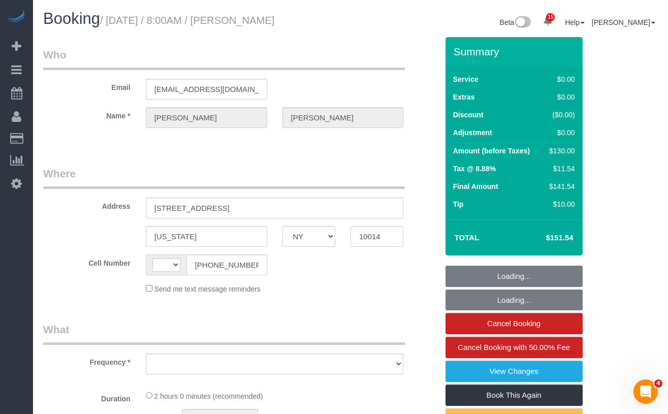
select select "number:90"
select select "number:15"
select select "number:5"
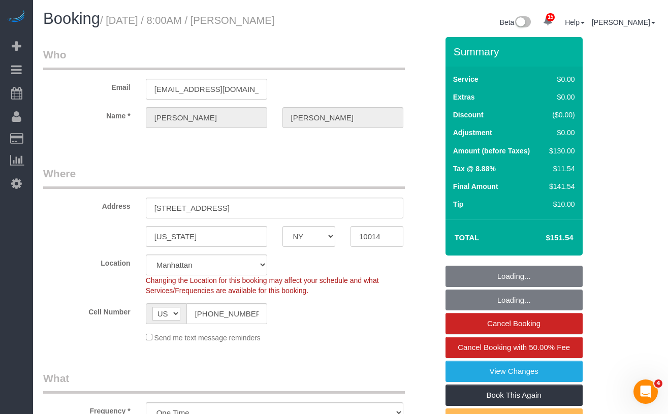
select select "object:1009"
select select "spot1"
select select "1"
select select "string:stripe-pm_1Pfjch4VGloSiKo7AJlqPFb3"
click at [263, 22] on div "Booking / [DATE] / 8:00AM / [PERSON_NAME]" at bounding box center [193, 21] width 315 height 22
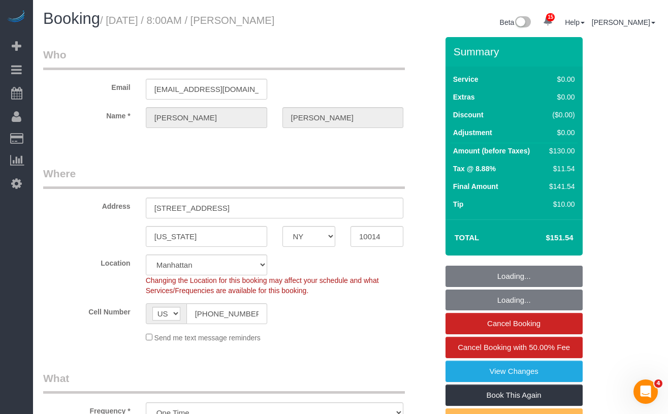
copy small "[PERSON_NAME]"
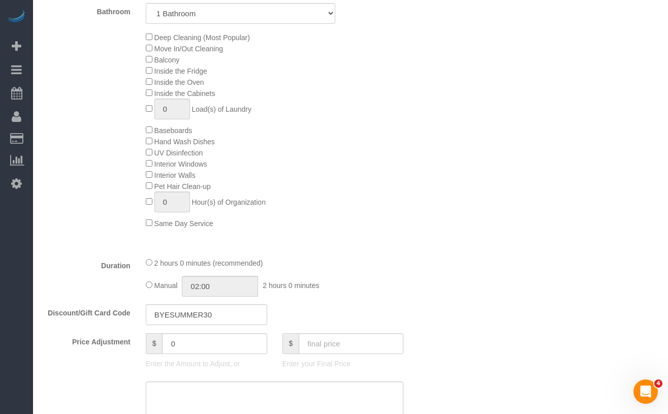
scroll to position [729, 0]
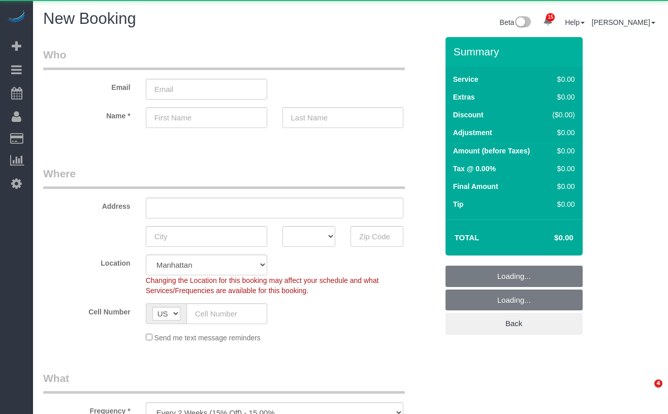
select select "number:89"
select select "number:90"
select select "object:1224"
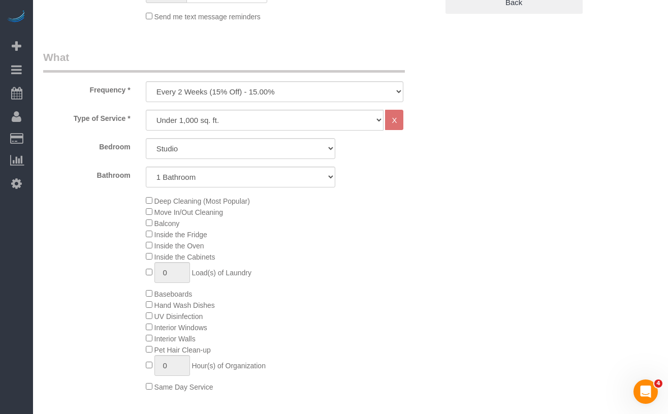
scroll to position [300, 0]
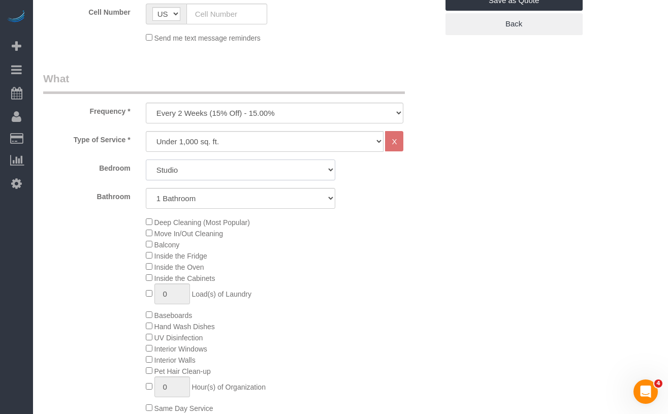
click at [193, 179] on select "Studio 1 Bedroom 2 Bedrooms 3 Bedrooms" at bounding box center [240, 169] width 189 height 21
select select "3"
click at [146, 159] on select "Studio 1 Bedroom 2 Bedrooms 3 Bedrooms" at bounding box center [240, 169] width 189 height 21
click at [241, 201] on select "1 Bathroom 2 Bathrooms" at bounding box center [240, 198] width 189 height 21
select select "2"
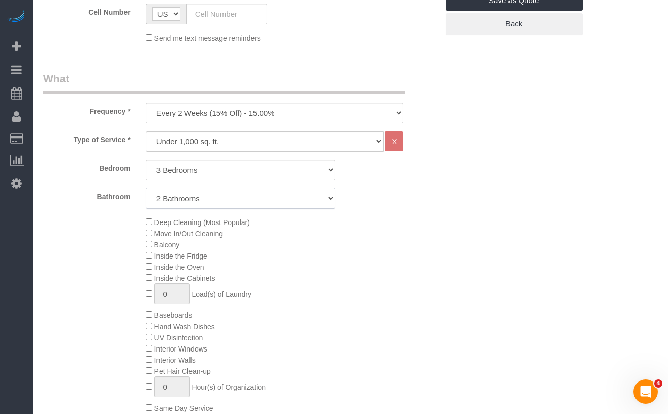
click at [146, 188] on select "1 Bathroom 2 Bathrooms" at bounding box center [240, 198] width 189 height 21
click at [201, 171] on select "Studio 1 Bedroom 2 Bedrooms 3 Bedrooms" at bounding box center [240, 169] width 189 height 21
select select "1"
click at [146, 159] on select "Studio 1 Bedroom 2 Bedrooms 3 Bedrooms" at bounding box center [240, 169] width 189 height 21
click at [208, 189] on select "1 Bathroom 2 Bathrooms" at bounding box center [240, 198] width 189 height 21
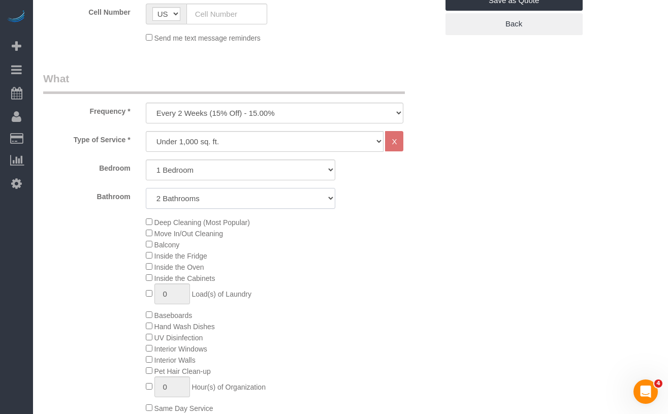
select select "1"
click at [146, 188] on select "1 Bathroom 2 Bathrooms" at bounding box center [240, 198] width 189 height 21
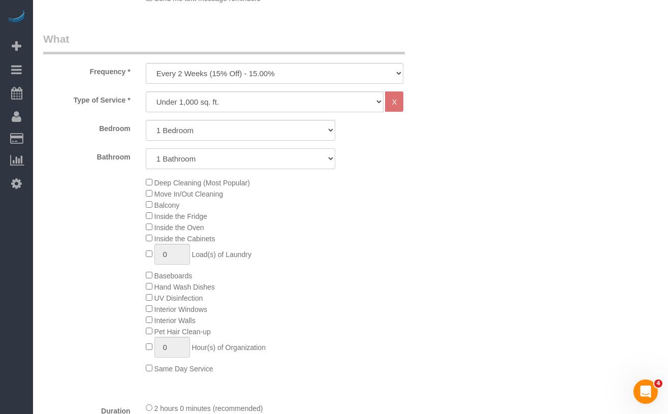
scroll to position [338, 0]
click at [171, 79] on select "One Time Weekly (20% Off) - 20.00% Every 2 Weeks (15% Off) - 15.00% Every 4 Wee…" at bounding box center [275, 74] width 258 height 21
select select "object:1225"
click at [146, 64] on select "One Time Weekly (20% Off) - 20.00% Every 2 Weeks (15% Off) - 15.00% Every 4 Wee…" at bounding box center [275, 74] width 258 height 21
click at [241, 98] on select "Under 1,000 sq. ft. 1,001 - 1,500 sq. ft. 1,500+ sq. ft. Custom Cleaning Office…" at bounding box center [265, 102] width 238 height 21
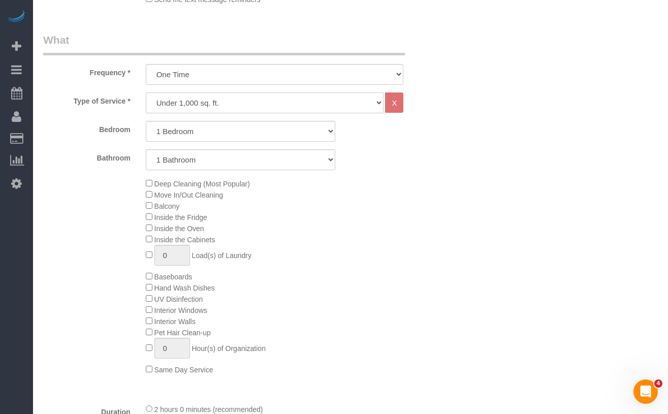
click at [178, 107] on select "Under 1,000 sq. ft. 1,001 - 1,500 sq. ft. 1,500+ sq. ft. Custom Cleaning Office…" at bounding box center [265, 102] width 238 height 21
select select "308"
click at [146, 92] on select "Under 1,000 sq. ft. 1,001 - 1,500 sq. ft. 1,500+ sq. ft. Custom Cleaning Office…" at bounding box center [265, 102] width 238 height 21
select select "1"
select select "120"
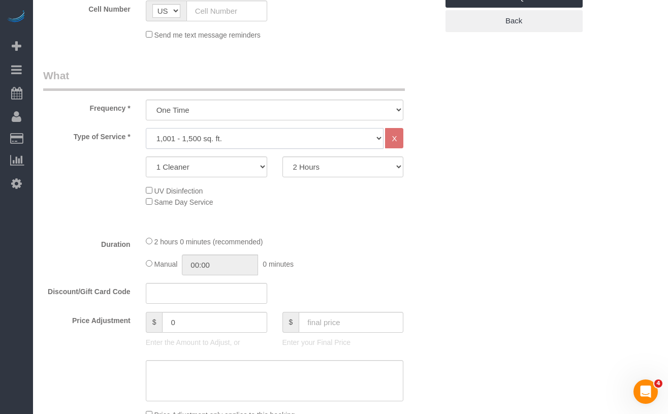
scroll to position [300, 0]
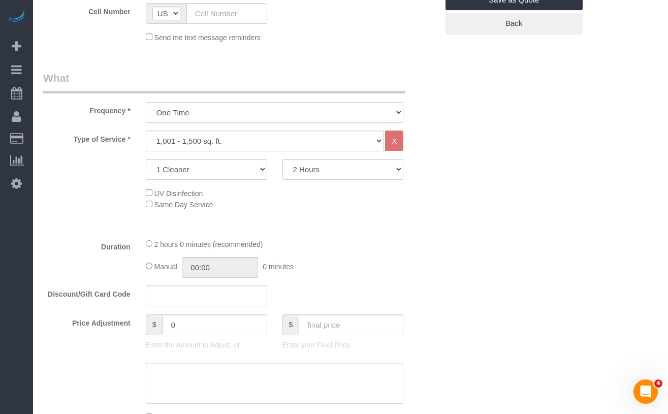
click at [211, 115] on select "One Time Weekly (20% Off) - 20.00% Every 2 Weeks (15% Off) - 15.00% Every 4 Wee…" at bounding box center [275, 112] width 258 height 21
click at [214, 115] on select "One Time Weekly (20% Off) - 20.00% Every 2 Weeks (15% Off) - 15.00% Every 4 Wee…" at bounding box center [275, 112] width 258 height 21
click at [236, 139] on select "Under 1,000 sq. ft. 1,001 - 1,500 sq. ft. 1,500+ sq. ft. Custom Cleaning Office…" at bounding box center [265, 141] width 238 height 21
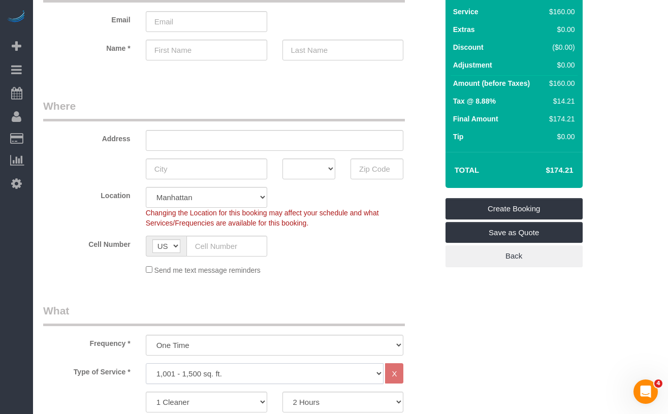
scroll to position [75, 0]
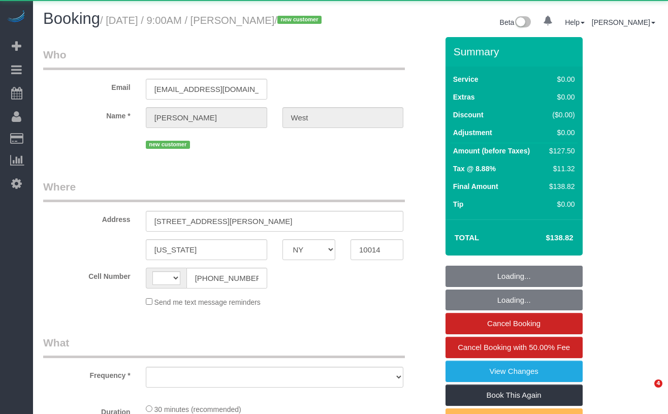
select select "NY"
select select "string:[GEOGRAPHIC_DATA]"
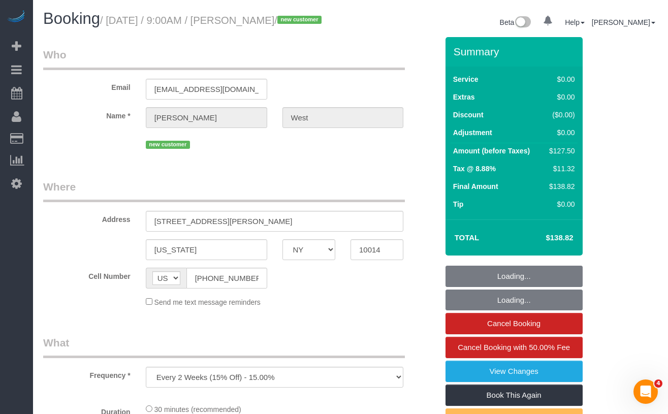
select select "object:1018"
select select "string:stripe-pm_1S55J54VGloSiKo7JnqROmBS"
select select "spot1"
select select "number:57"
select select "number:73"
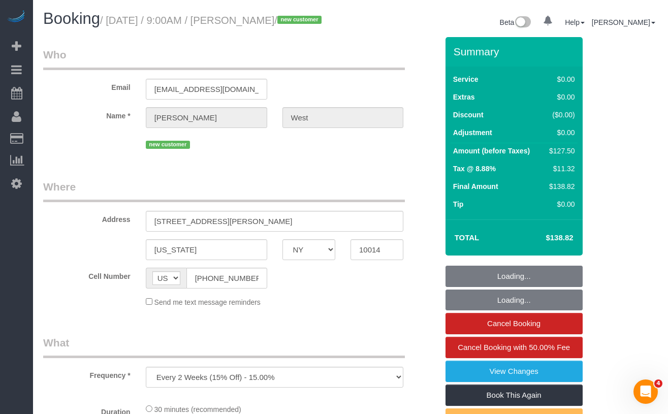
select select "number:14"
select select "number:5"
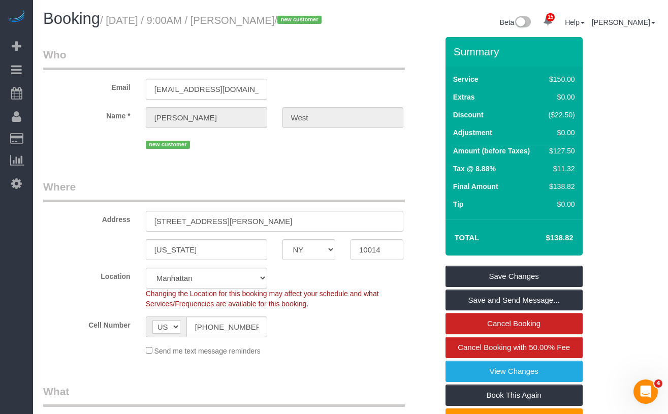
drag, startPoint x: 312, startPoint y: 21, endPoint x: 116, endPoint y: 26, distance: 196.1
click at [116, 26] on small "/ September 10, 2025 / 9:00AM / Laura West / new customer" at bounding box center [212, 20] width 224 height 11
copy small "September 10, 2025 / 9:00AM / Laura West"
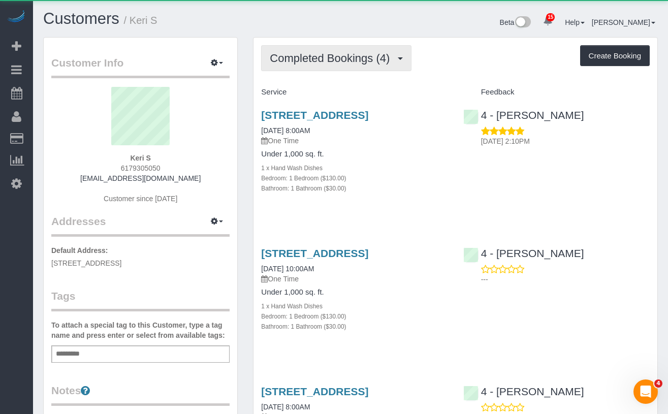
click at [317, 65] on button "Completed Bookings (4)" at bounding box center [336, 58] width 150 height 26
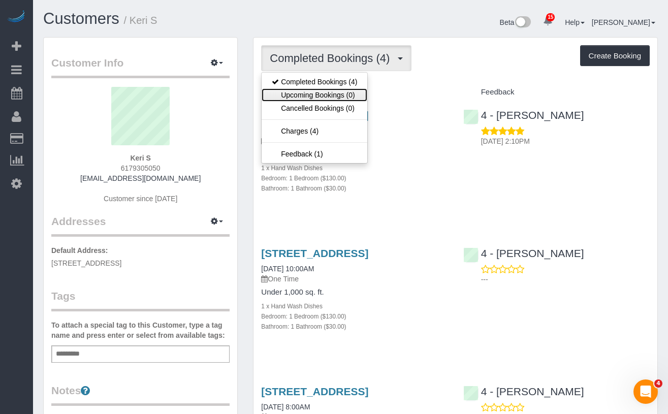
click at [334, 92] on link "Upcoming Bookings (0)" at bounding box center [315, 94] width 106 height 13
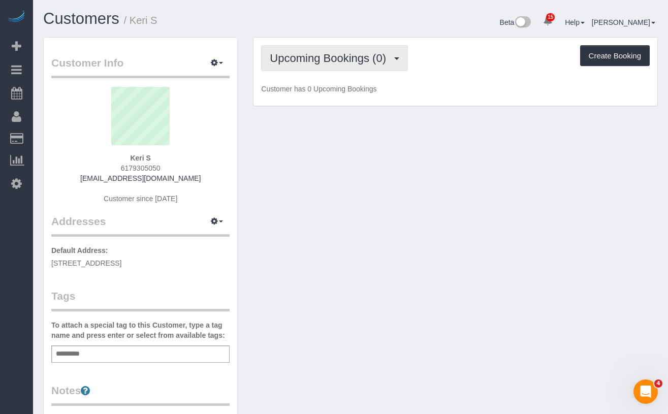
click at [317, 61] on span "Upcoming Bookings (0)" at bounding box center [330, 58] width 121 height 13
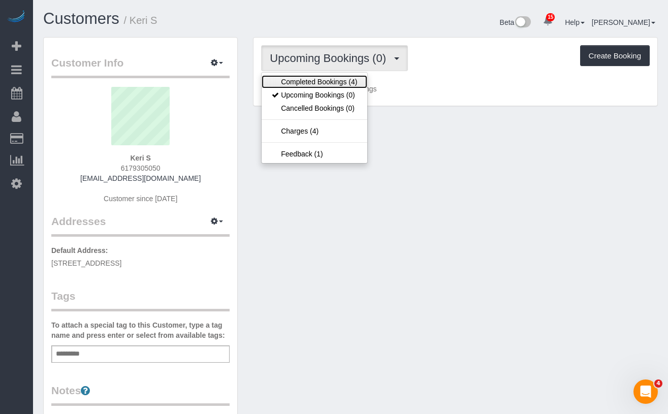
click at [316, 81] on link "Completed Bookings (4)" at bounding box center [315, 81] width 106 height 13
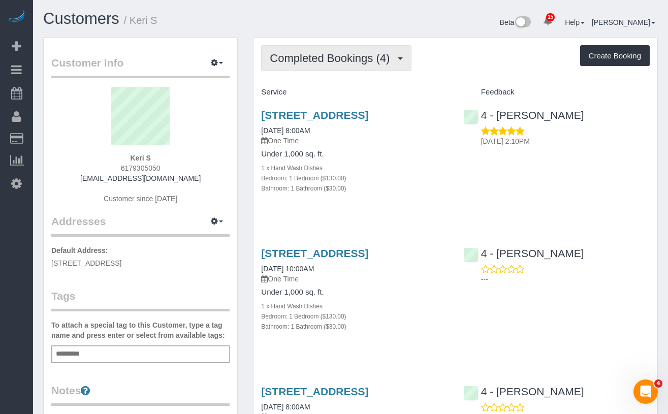
click at [319, 64] on button "Completed Bookings (4)" at bounding box center [336, 58] width 150 height 26
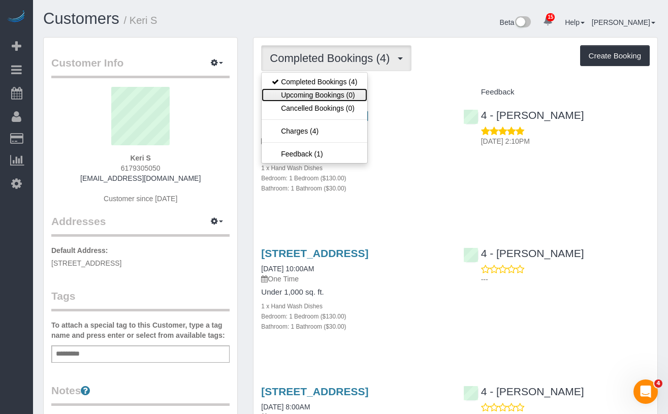
click at [333, 90] on link "Upcoming Bookings (0)" at bounding box center [315, 94] width 106 height 13
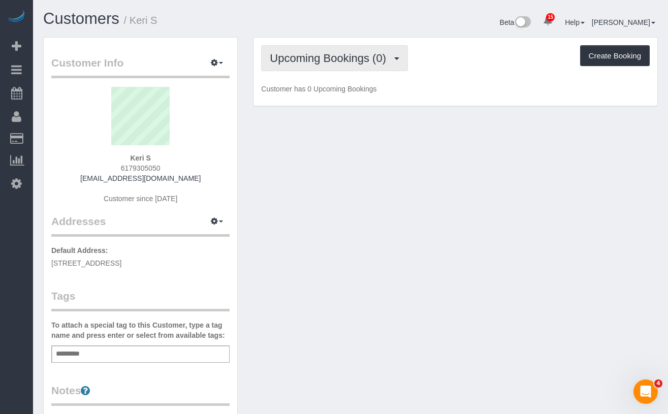
drag, startPoint x: 325, startPoint y: 64, endPoint x: 331, endPoint y: 72, distance: 9.4
click at [325, 64] on button "Upcoming Bookings (0)" at bounding box center [334, 58] width 147 height 26
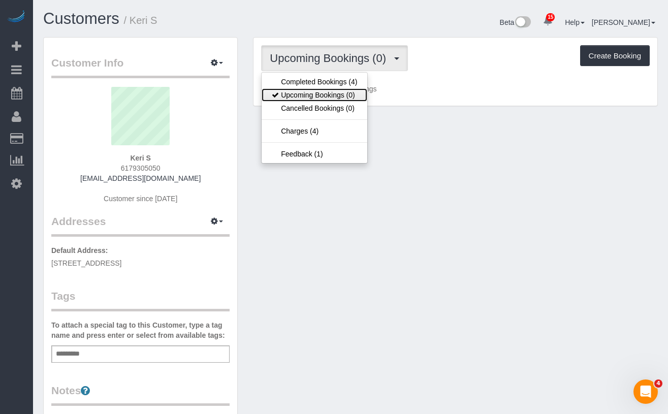
click at [327, 89] on link "Upcoming Bookings (0)" at bounding box center [315, 94] width 106 height 13
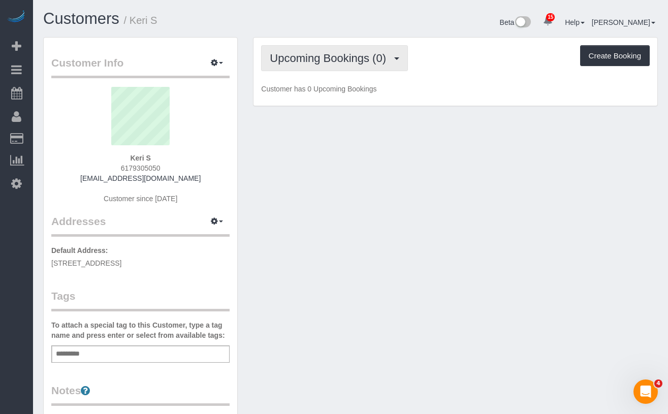
click at [326, 64] on button "Upcoming Bookings (0)" at bounding box center [334, 58] width 147 height 26
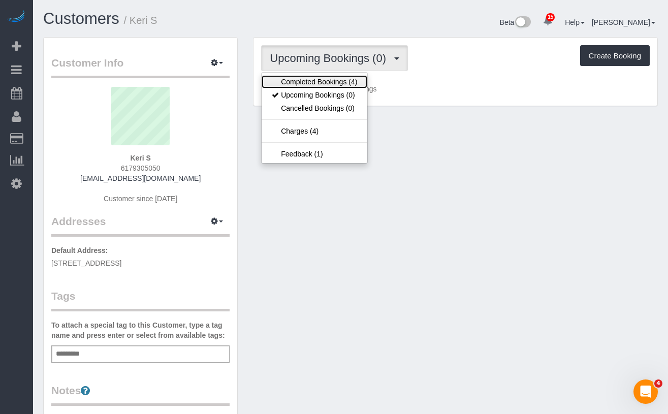
click at [327, 83] on link "Completed Bookings (4)" at bounding box center [315, 81] width 106 height 13
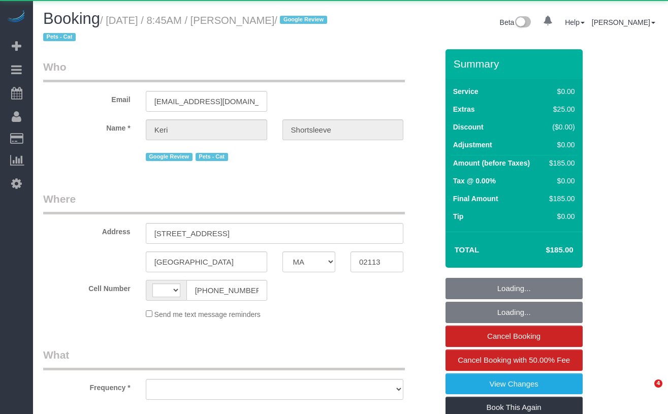
select select "MA"
select select "string:[GEOGRAPHIC_DATA]"
select select "object:910"
select select "1"
select select "number:89"
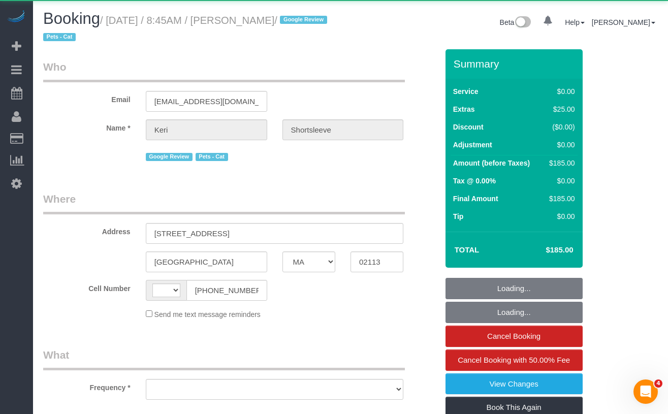
select select "number:90"
select select "number:14"
select select "number:5"
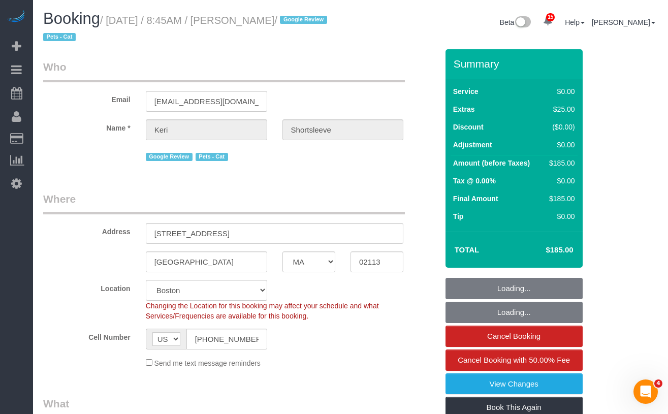
select select "object:1084"
select select "string:stripe-pm_1MnOmp4VGloSiKo7yptRJYaK"
select select "1"
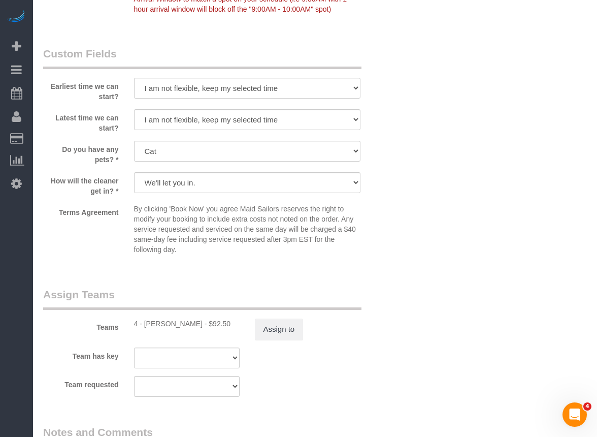
scroll to position [1168, 0]
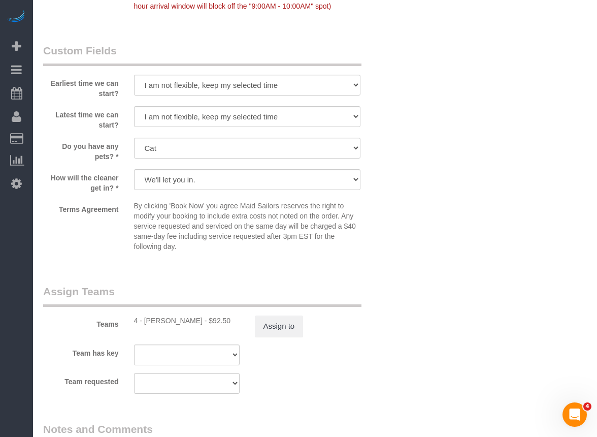
drag, startPoint x: 192, startPoint y: 319, endPoint x: 147, endPoint y: 320, distance: 45.2
click at [147, 320] on div "4 - Marcia Batista - $92.50" at bounding box center [187, 320] width 106 height 10
copy div "Marcia Batista"
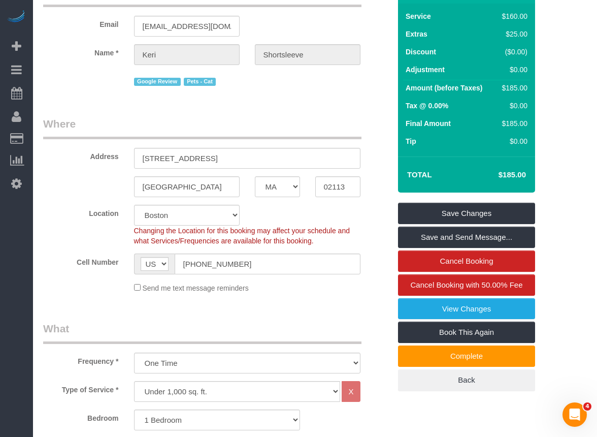
scroll to position [69, 0]
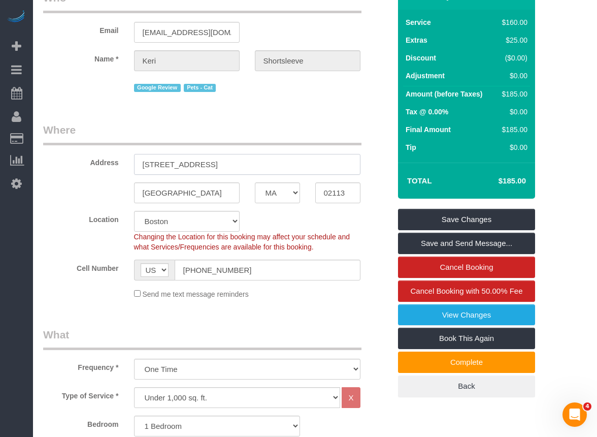
click at [227, 163] on input "22 Hull Street, Apt. 5" at bounding box center [247, 164] width 227 height 21
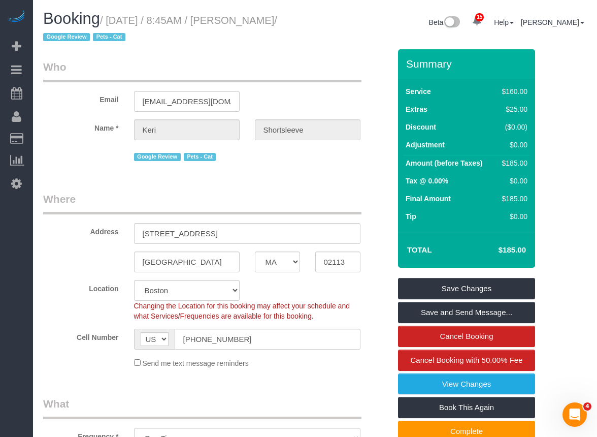
drag, startPoint x: 96, startPoint y: 41, endPoint x: 113, endPoint y: 24, distance: 23.3
click at [113, 24] on small "/ September 10, 2025 / 8:45AM / Keri Shortsleeve / Google Review Pets - Cat" at bounding box center [160, 29] width 234 height 28
copy small "September 10, 2025 / 8:45AM / Keri Shortsleeve"
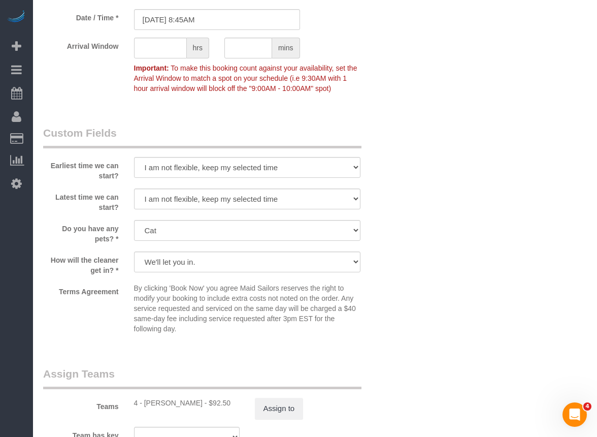
scroll to position [1118, 0]
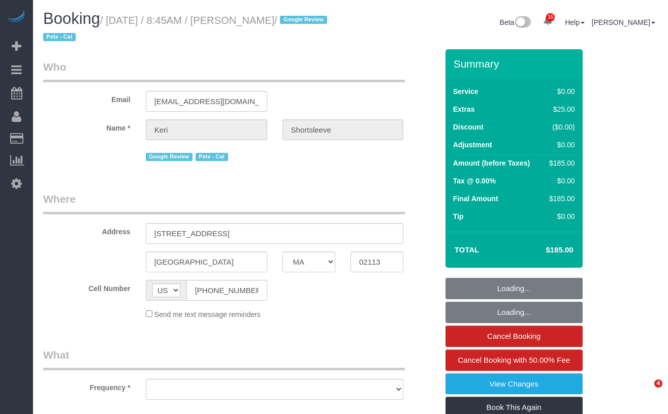
select select "MA"
select select "object:910"
select select "1"
select select "number:89"
select select "number:90"
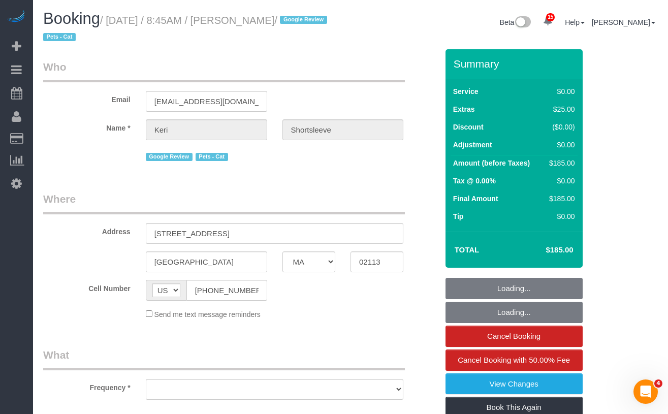
select select "number:14"
select select "number:5"
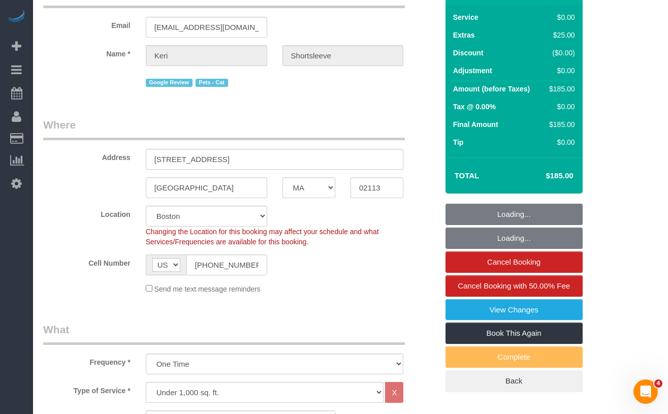
select select "string:stripe-pm_1MnOmp4VGloSiKo7yptRJYaK"
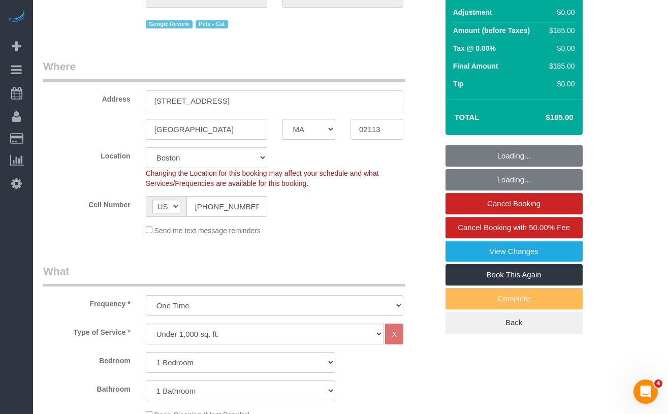
select select "object:1084"
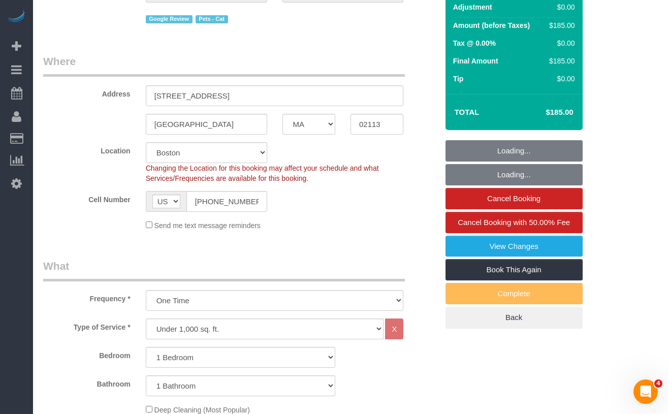
select select "1"
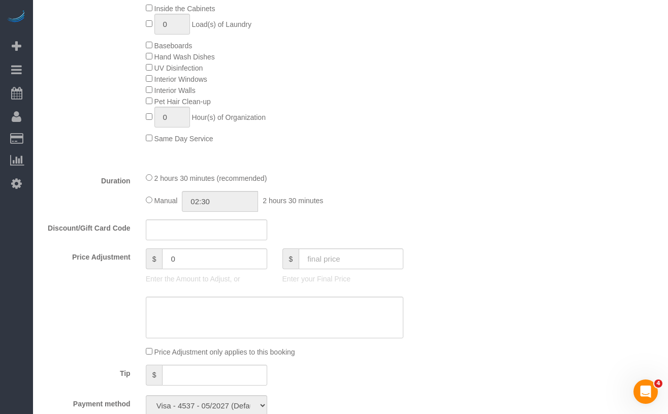
scroll to position [600, 0]
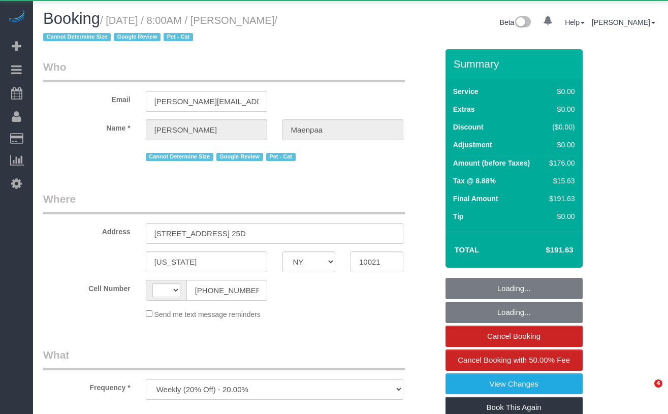
select select "NY"
select select "string:[GEOGRAPHIC_DATA]"
select select "2"
select select "number:56"
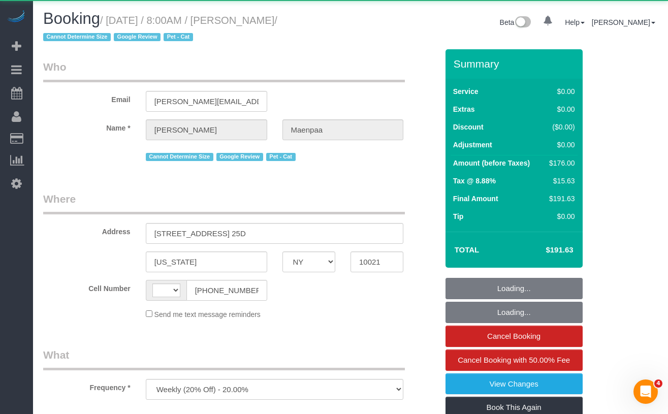
select select "number:69"
select select "number:14"
select select "number:5"
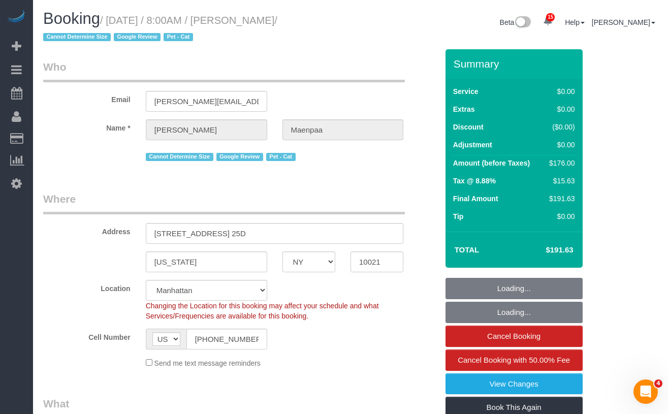
select select "object:1025"
select select "string:stripe-pm_1RVbb44VGloSiKo788Rlk0ul"
select select "spot1"
select select "2"
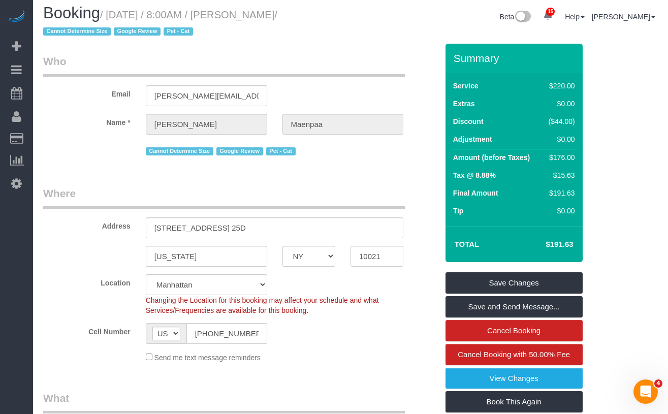
scroll to position [2, 0]
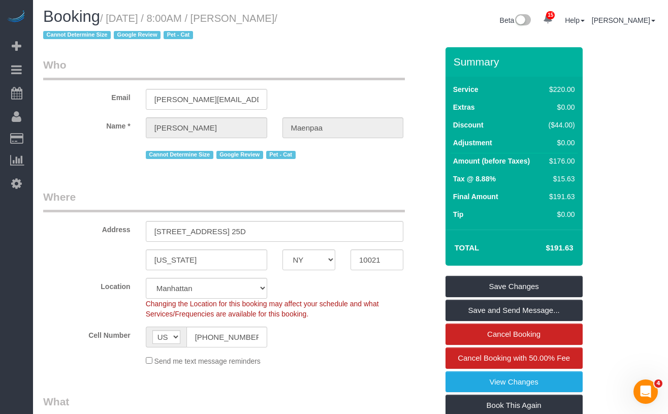
click at [277, 19] on small "/ [DATE] / 8:00AM / [PERSON_NAME] / Cannot Determine Size Google Review Pet - C…" at bounding box center [160, 27] width 234 height 28
drag, startPoint x: 333, startPoint y: 19, endPoint x: 113, endPoint y: 19, distance: 219.9
click at [113, 19] on small "/ [DATE] / 8:00AM / [PERSON_NAME] / Cannot Determine Size Google Review Pet - C…" at bounding box center [160, 27] width 234 height 28
copy small "[DATE] / 8:00AM / [PERSON_NAME]"
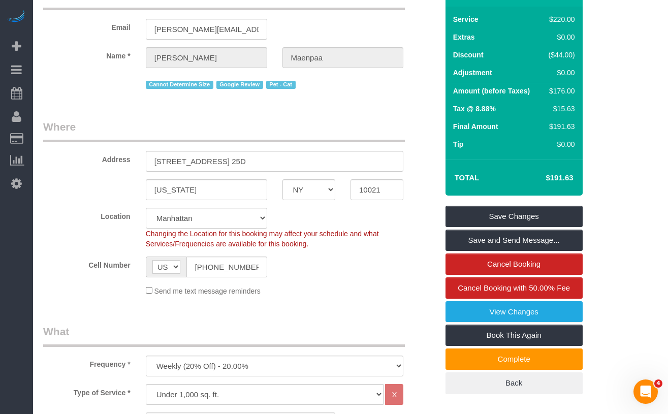
scroll to position [36, 0]
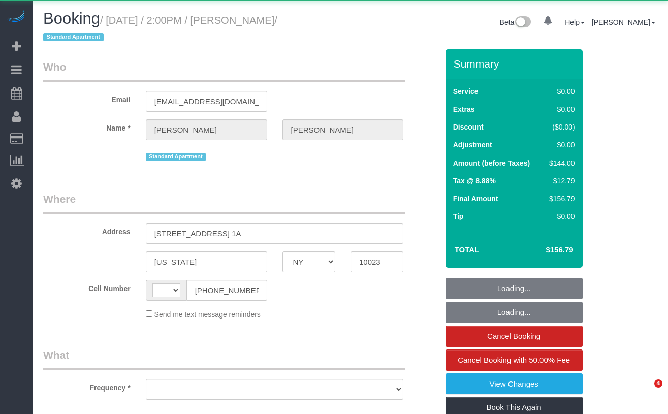
select select "NY"
select select "string:[GEOGRAPHIC_DATA]"
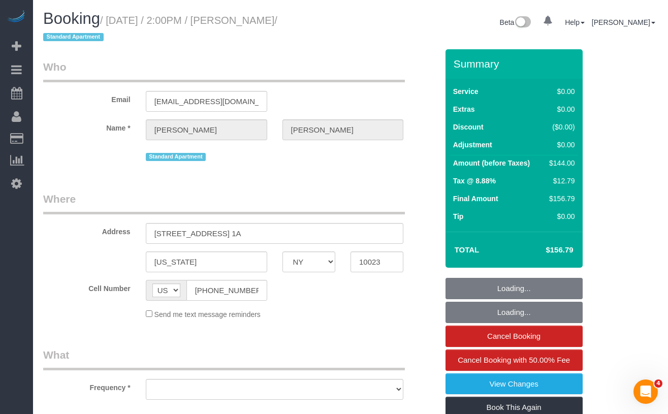
select select "object:759"
select select "1"
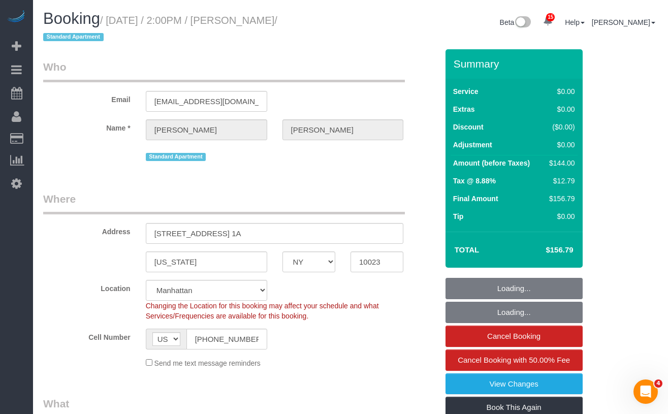
select select "object:1018"
select select "string:stripe-pm_1M8VeF4VGloSiKo76WoN5Amg"
select select "spot1"
select select "number:61"
select select "number:74"
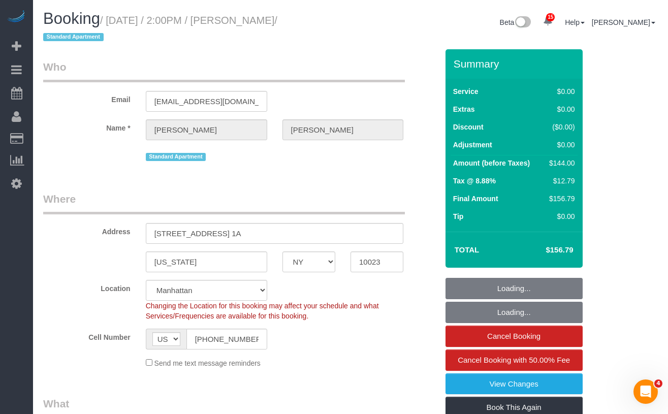
select select "number:15"
select select "number:5"
select select "1"
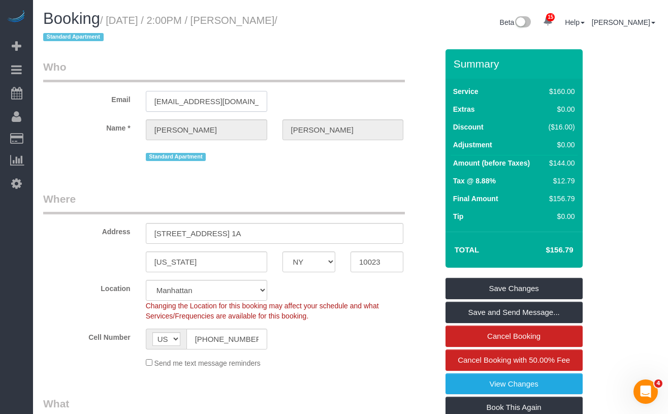
click at [219, 99] on input "[EMAIL_ADDRESS][DOMAIN_NAME]" at bounding box center [206, 101] width 121 height 21
click at [200, 108] on input "[EMAIL_ADDRESS][DOMAIN_NAME]" at bounding box center [206, 101] width 121 height 21
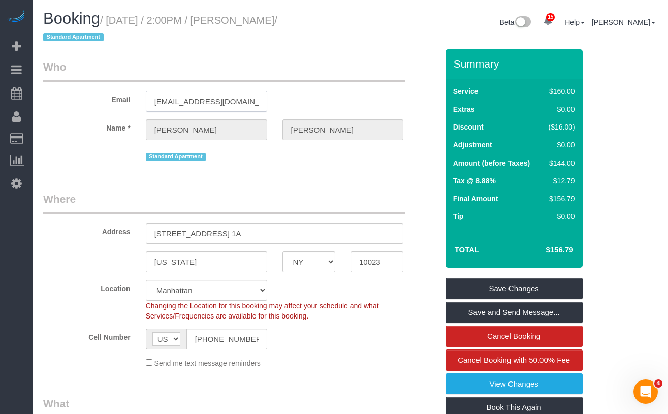
click at [200, 108] on input "[EMAIL_ADDRESS][DOMAIN_NAME]" at bounding box center [206, 101] width 121 height 21
drag, startPoint x: 313, startPoint y: 20, endPoint x: 112, endPoint y: 22, distance: 200.6
click at [112, 22] on small "/ [DATE] / 2:00PM / [PERSON_NAME] / Standard Apartment" at bounding box center [160, 29] width 234 height 28
copy small "[DATE] / 2:00PM / [PERSON_NAME]"
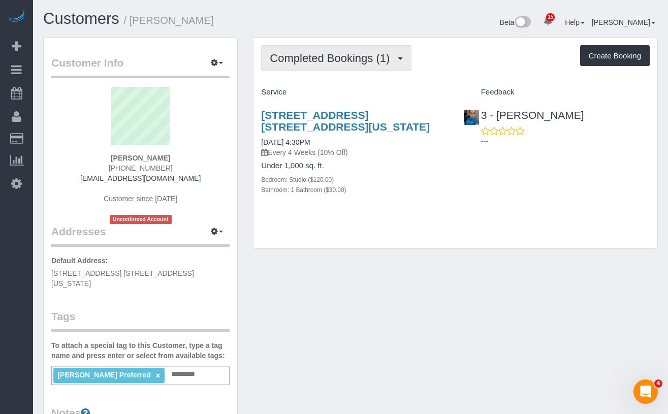
click at [301, 61] on span "Completed Bookings (1)" at bounding box center [332, 58] width 125 height 13
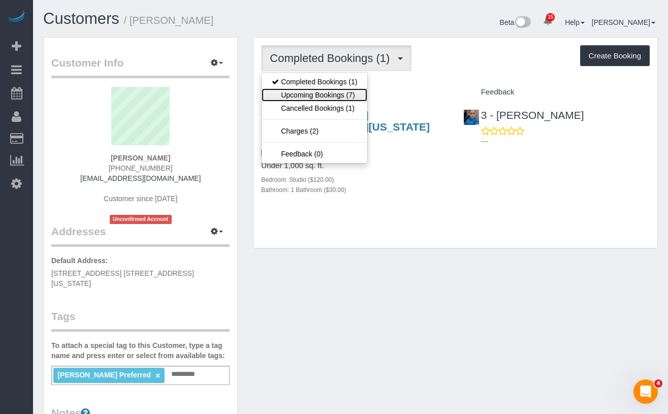
click at [309, 90] on link "Upcoming Bookings (7)" at bounding box center [315, 94] width 106 height 13
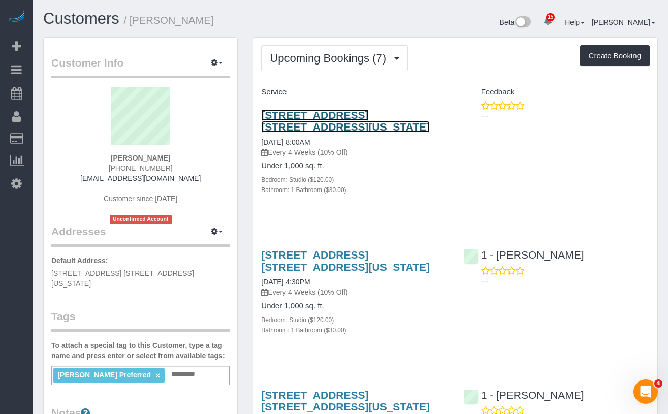
click at [291, 115] on link "[STREET_ADDRESS] [STREET_ADDRESS][US_STATE]" at bounding box center [345, 120] width 169 height 23
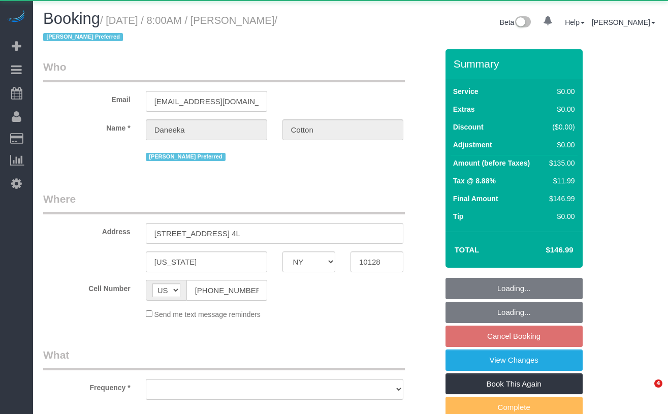
select select "NY"
select select "number:89"
select select "number:77"
select select "number:15"
select select "number:5"
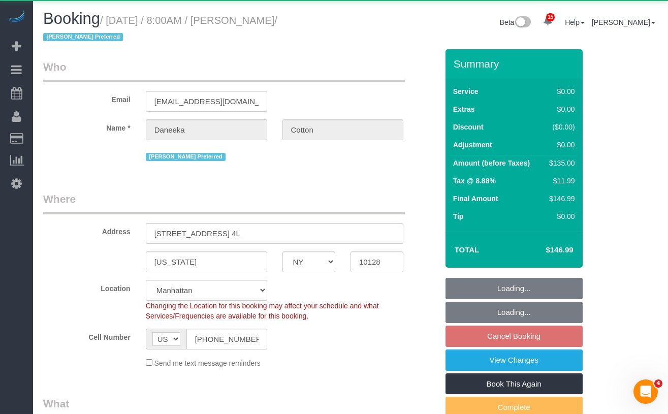
select select "object:1007"
select select "string:stripe-pm_1RoBkK4VGloSiKo75qHJLE3h"
select select "spot1"
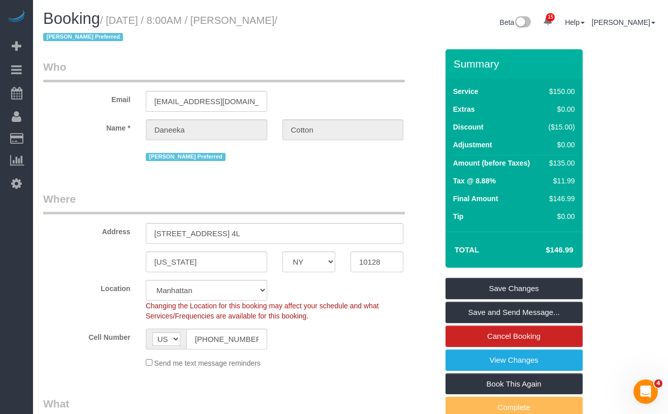
copy small "September 15, 2025 / 8:00AM / Daneeka Cotton"
drag, startPoint x: 334, startPoint y: 19, endPoint x: 136, endPoint y: 22, distance: 198.6
click at [112, 24] on small "/ September 15, 2025 / 8:00AM / Daneeka Cotton / Kariluz Romero Preferred" at bounding box center [160, 29] width 234 height 28
